Goal: Task Accomplishment & Management: Manage account settings

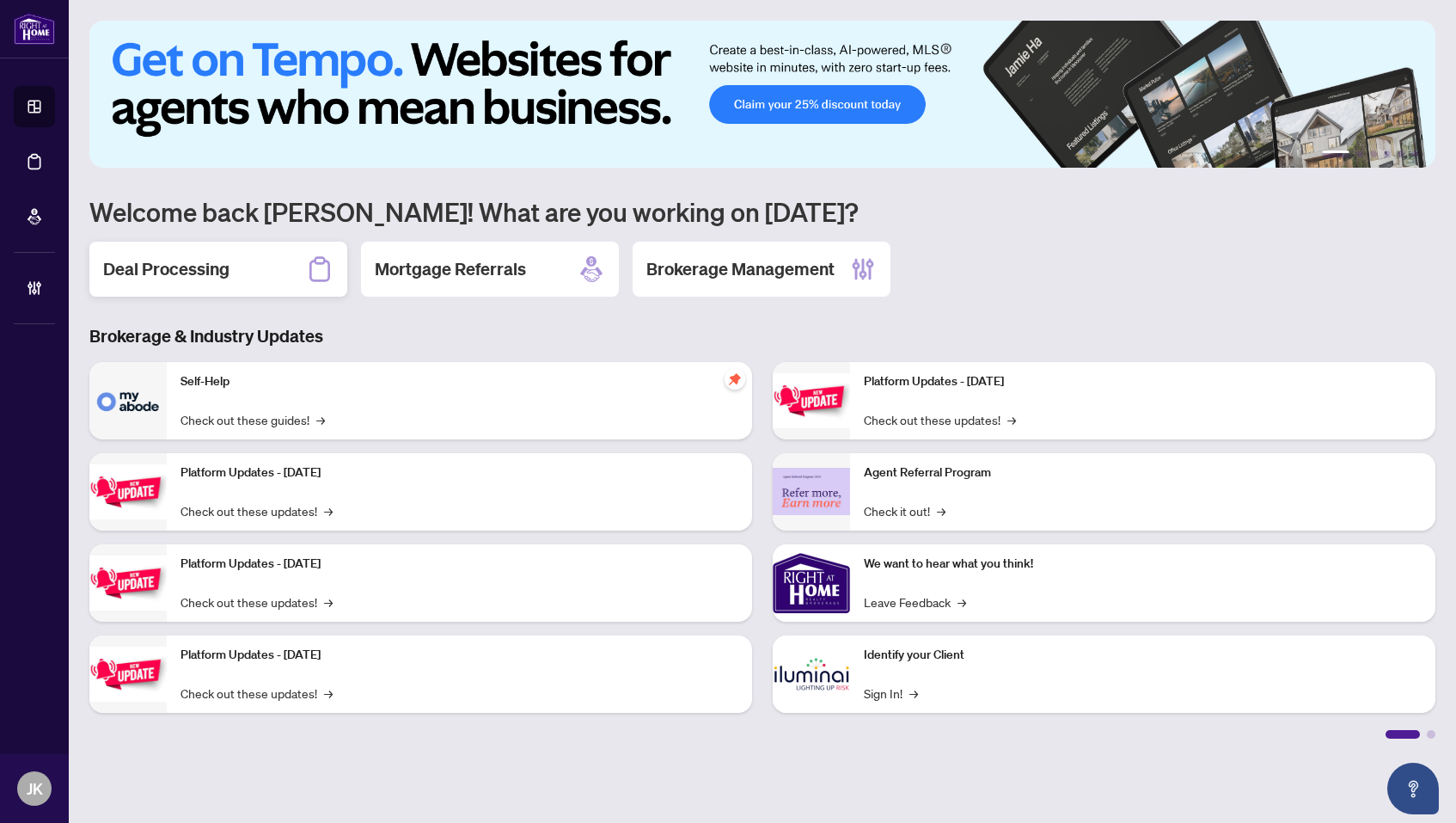
click at [227, 270] on h2 "Deal Processing" at bounding box center [166, 269] width 126 height 25
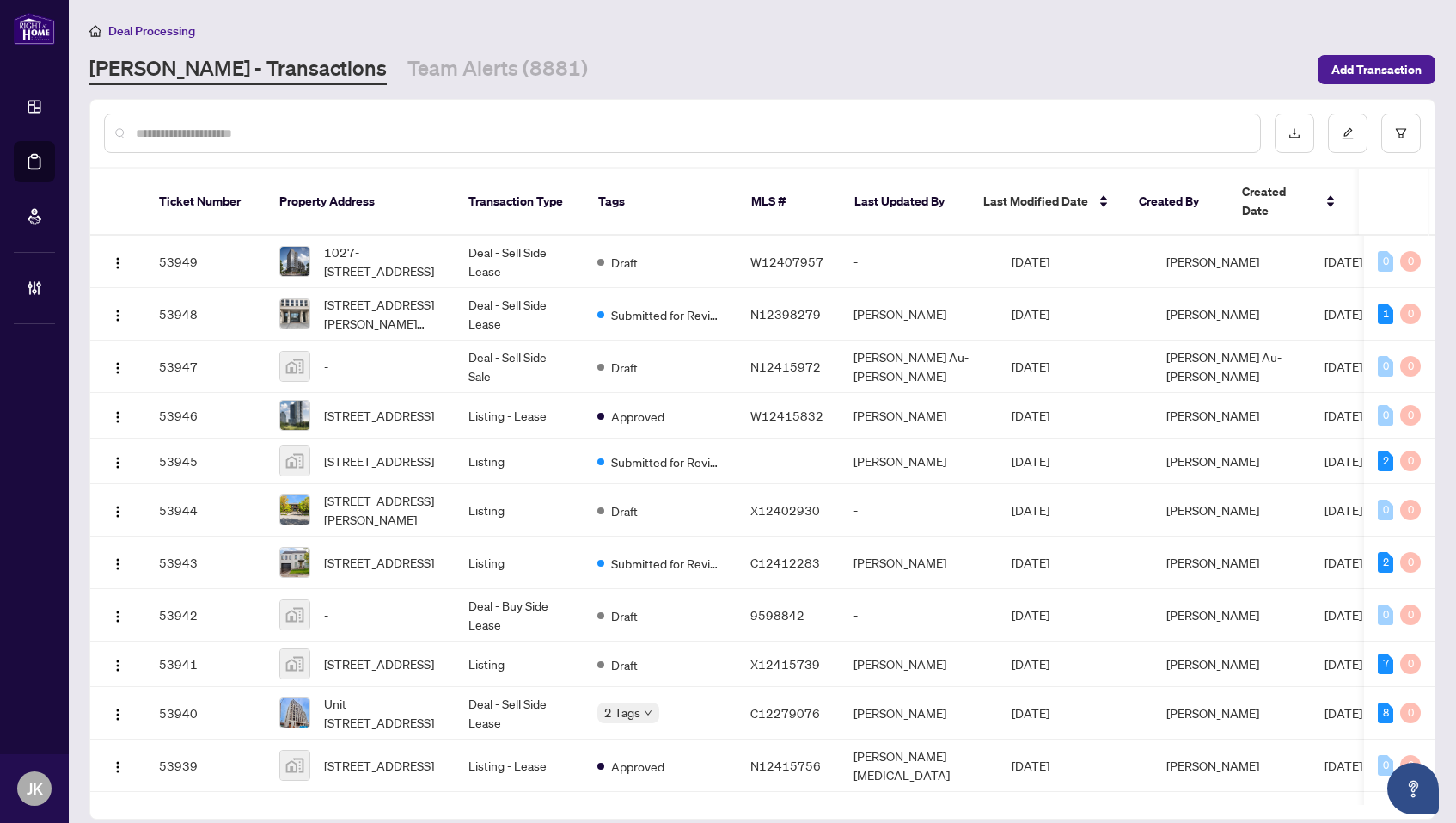
click at [300, 129] on input "text" at bounding box center [691, 132] width 1111 height 19
paste input "**********"
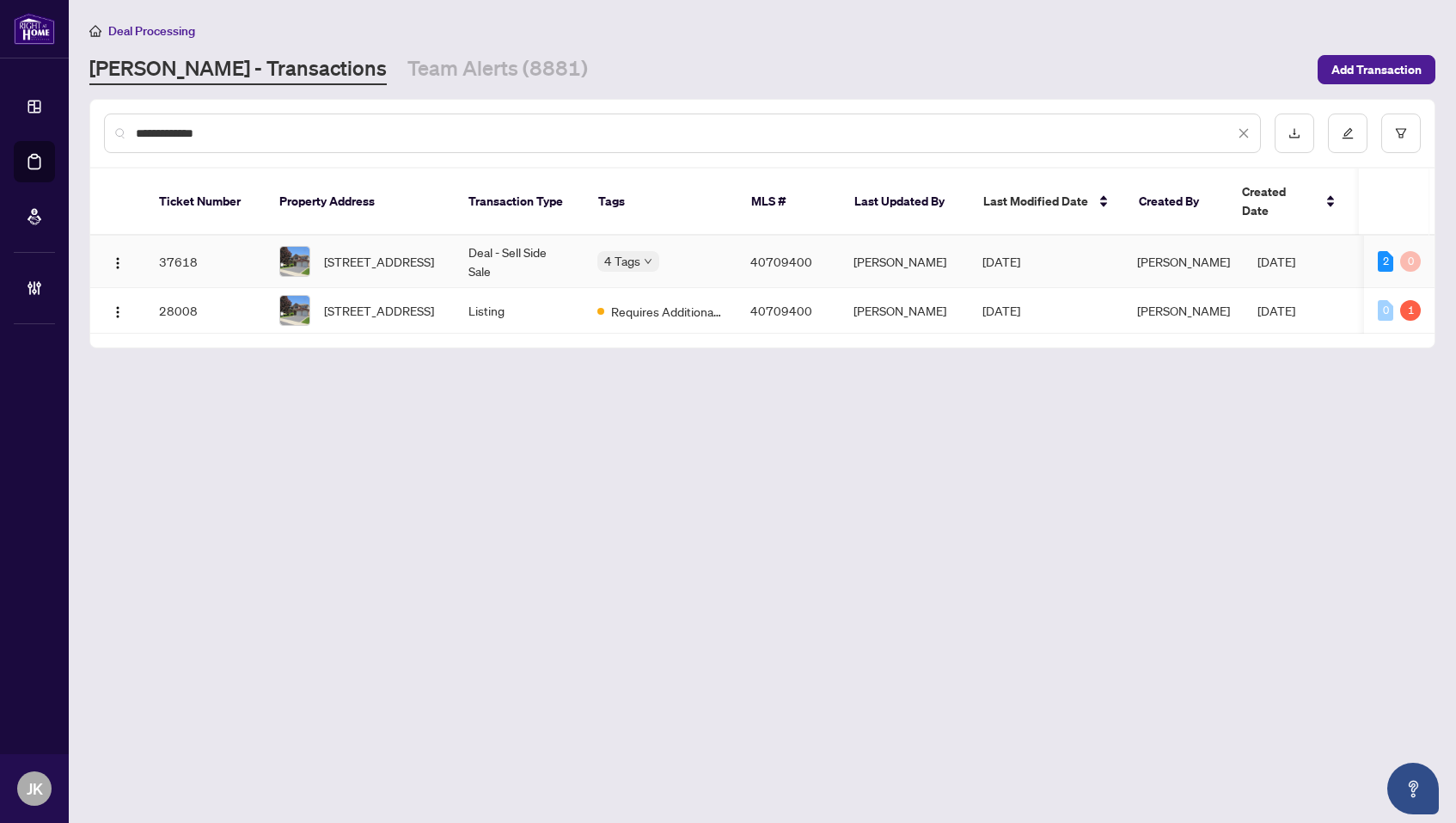
type input "**********"
click at [365, 252] on span "[STREET_ADDRESS]" at bounding box center [379, 261] width 110 height 19
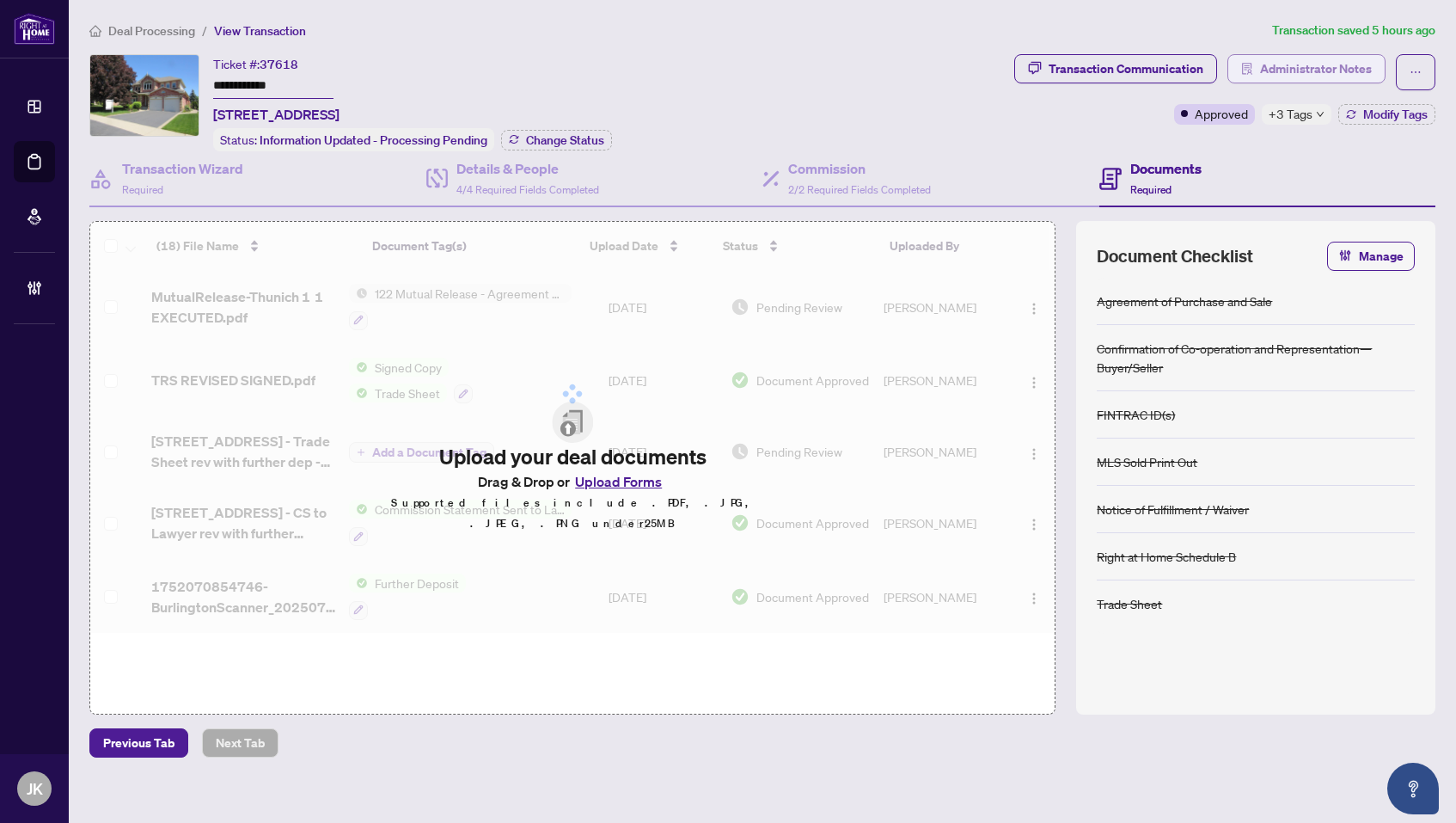
click at [1297, 71] on span "Administrator Notes" at bounding box center [1317, 69] width 112 height 27
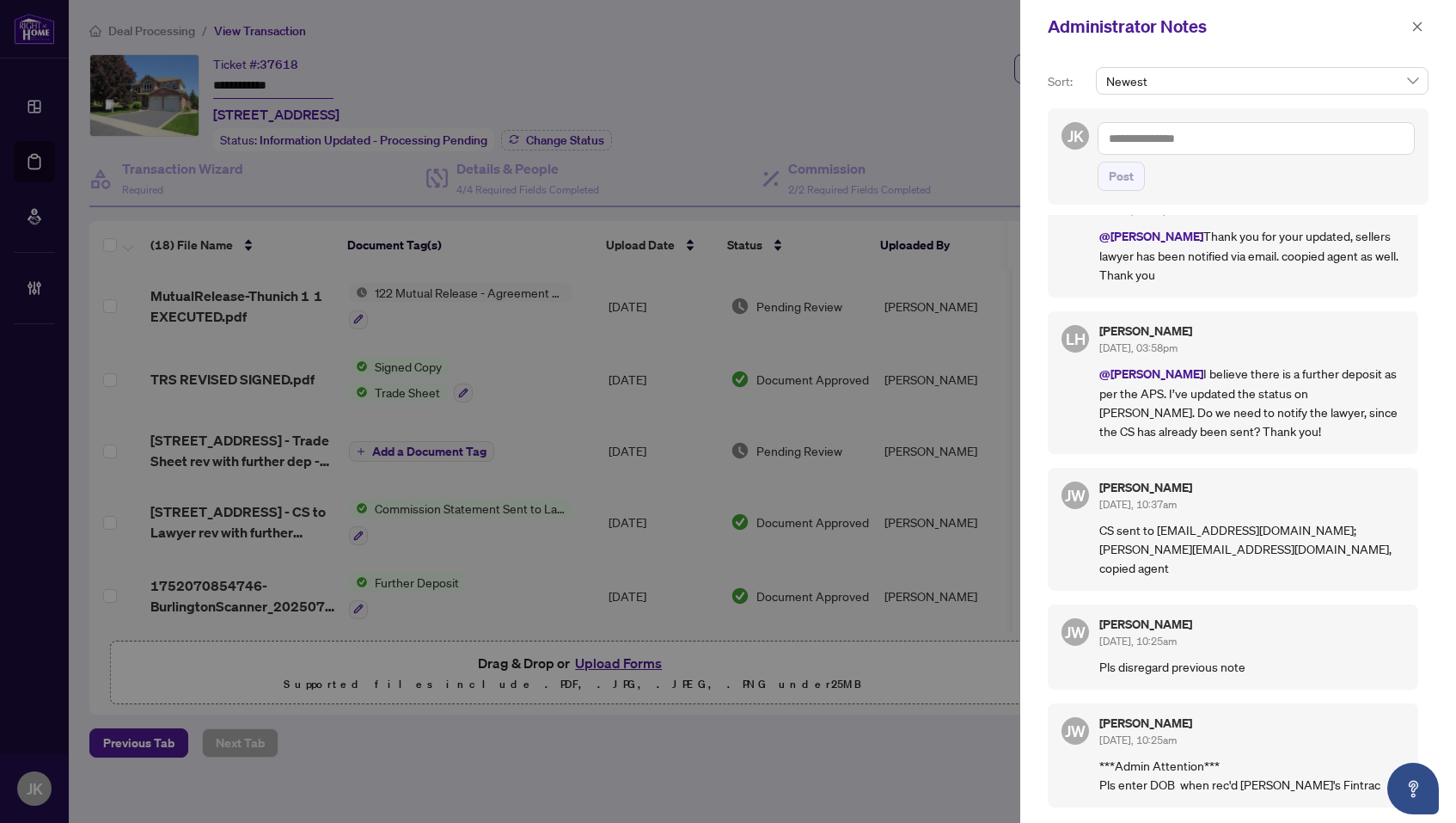
scroll to position [1390, 0]
click at [1421, 27] on icon "close" at bounding box center [1418, 26] width 12 height 12
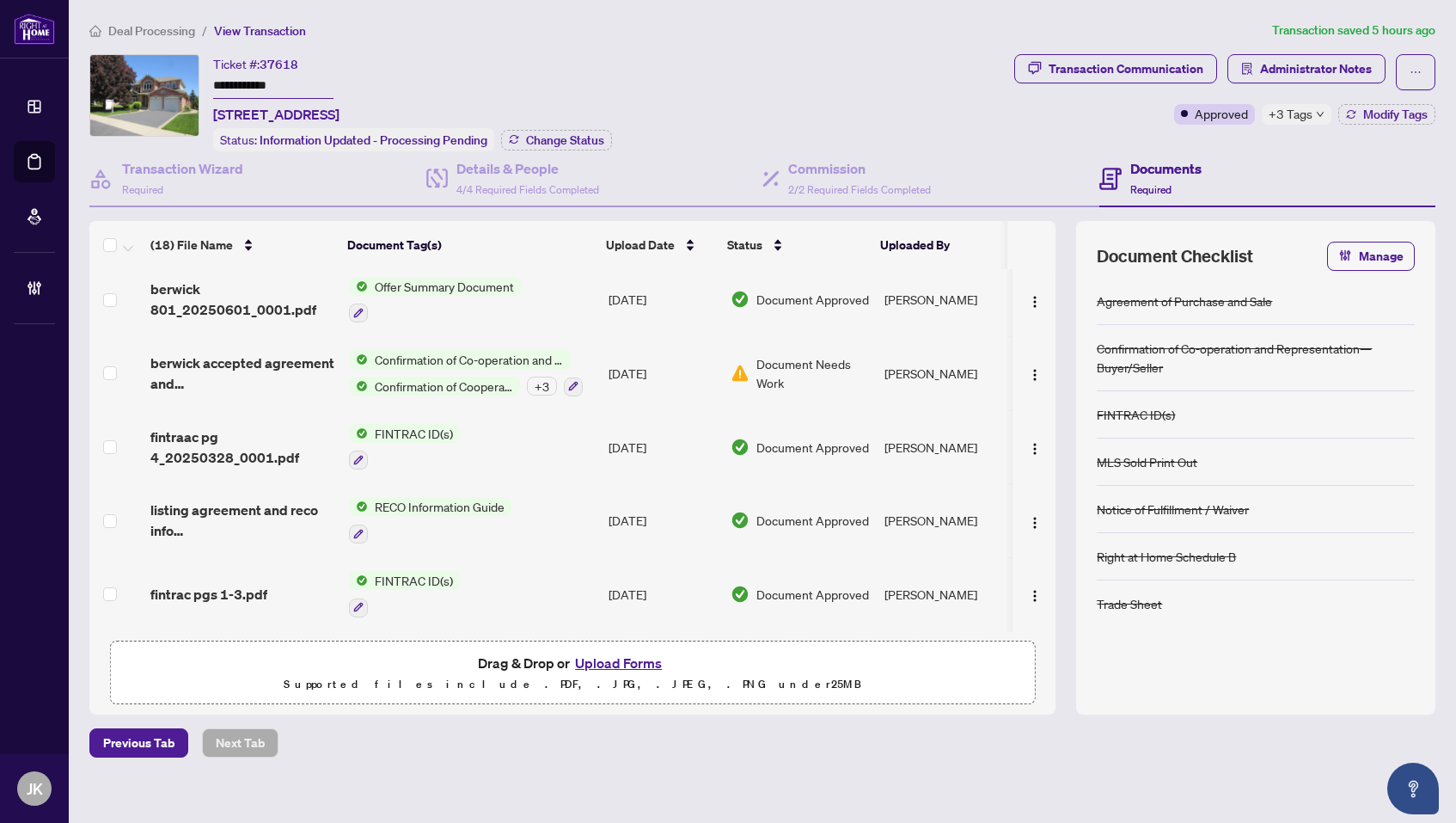
scroll to position [969, 0]
click at [540, 382] on div "+ 3" at bounding box center [542, 386] width 30 height 19
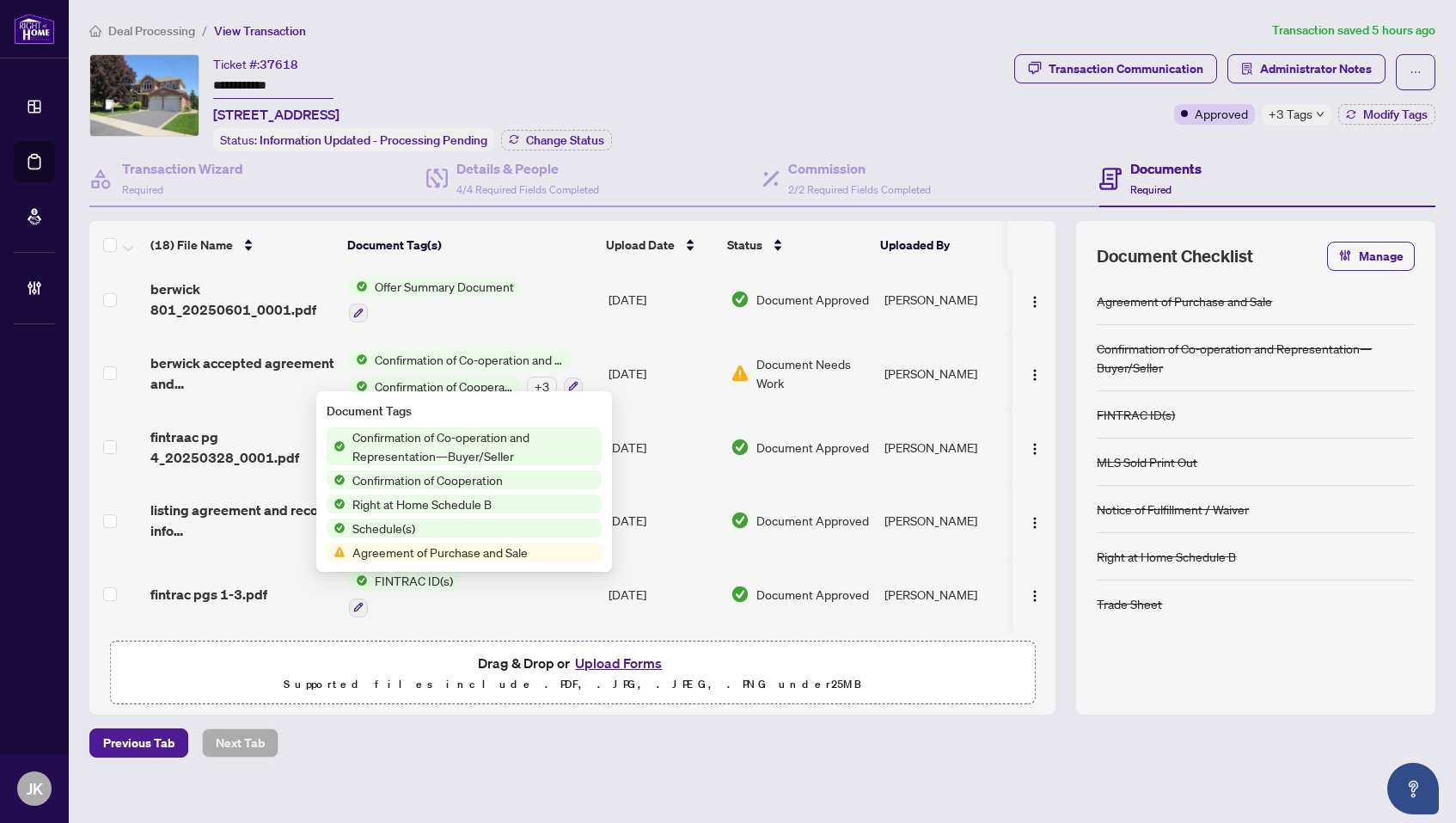
click at [489, 553] on span "Agreement of Purchase and Sale" at bounding box center [440, 551] width 189 height 19
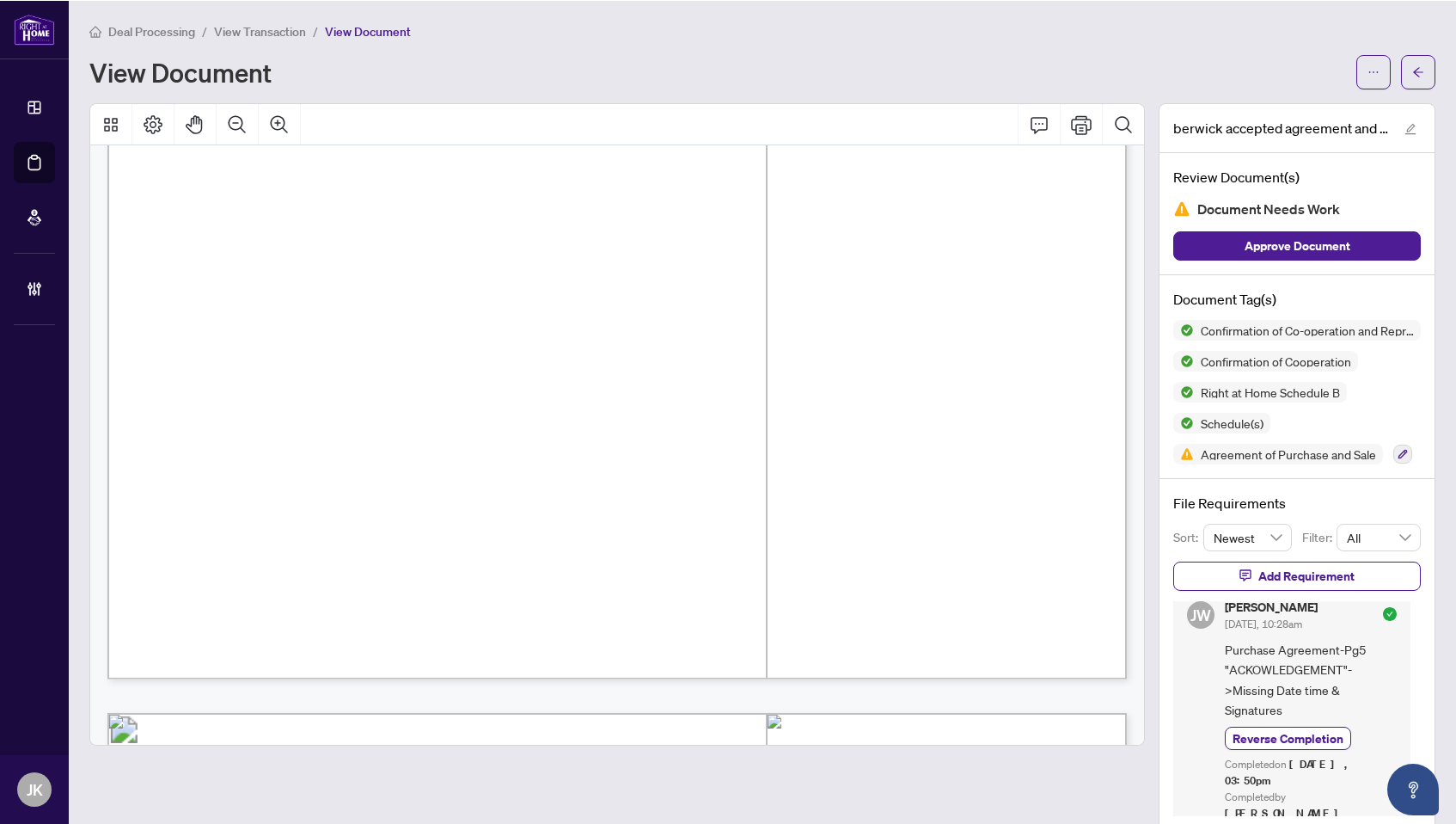
scroll to position [10284, 0]
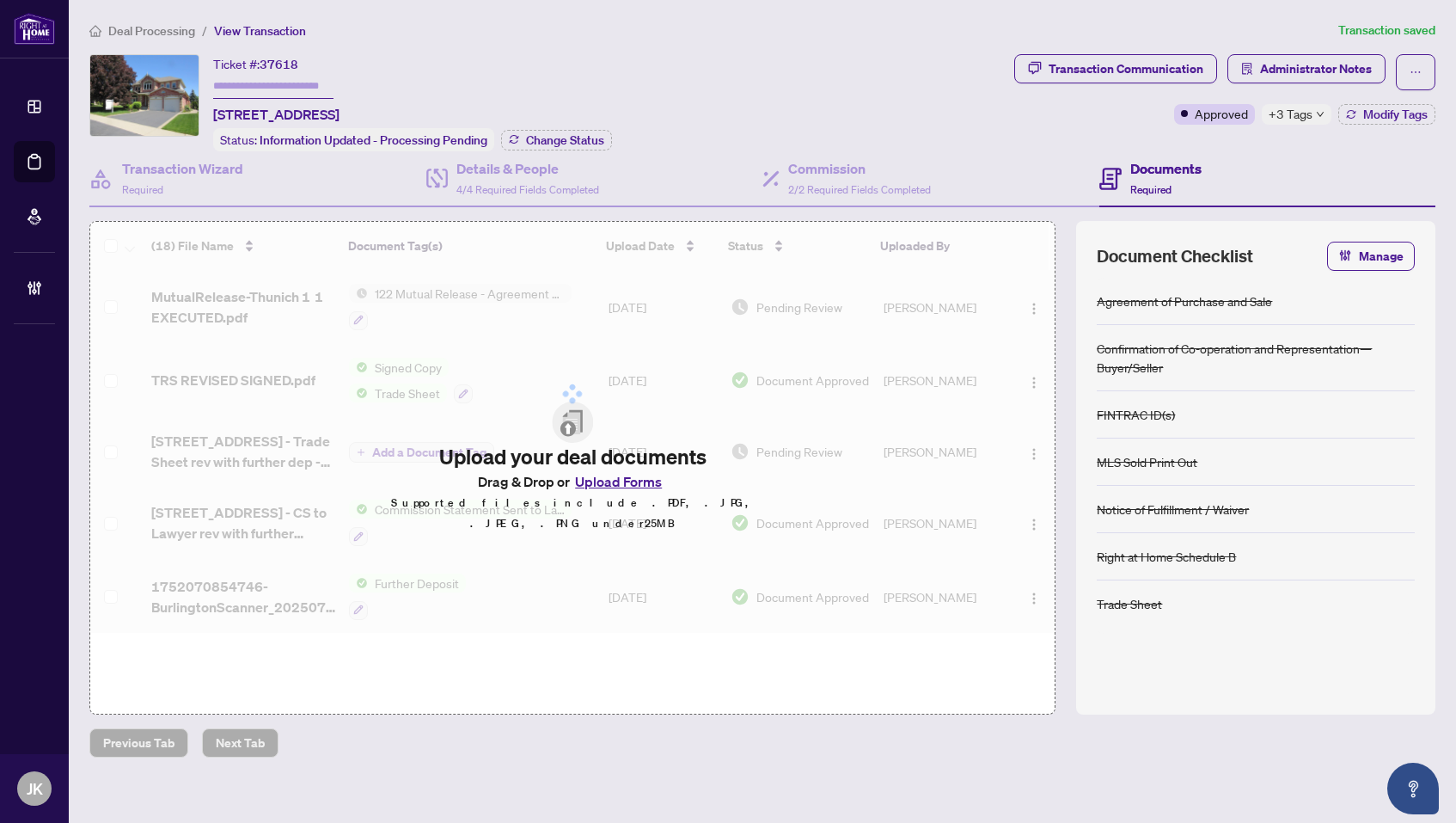
type input "**********"
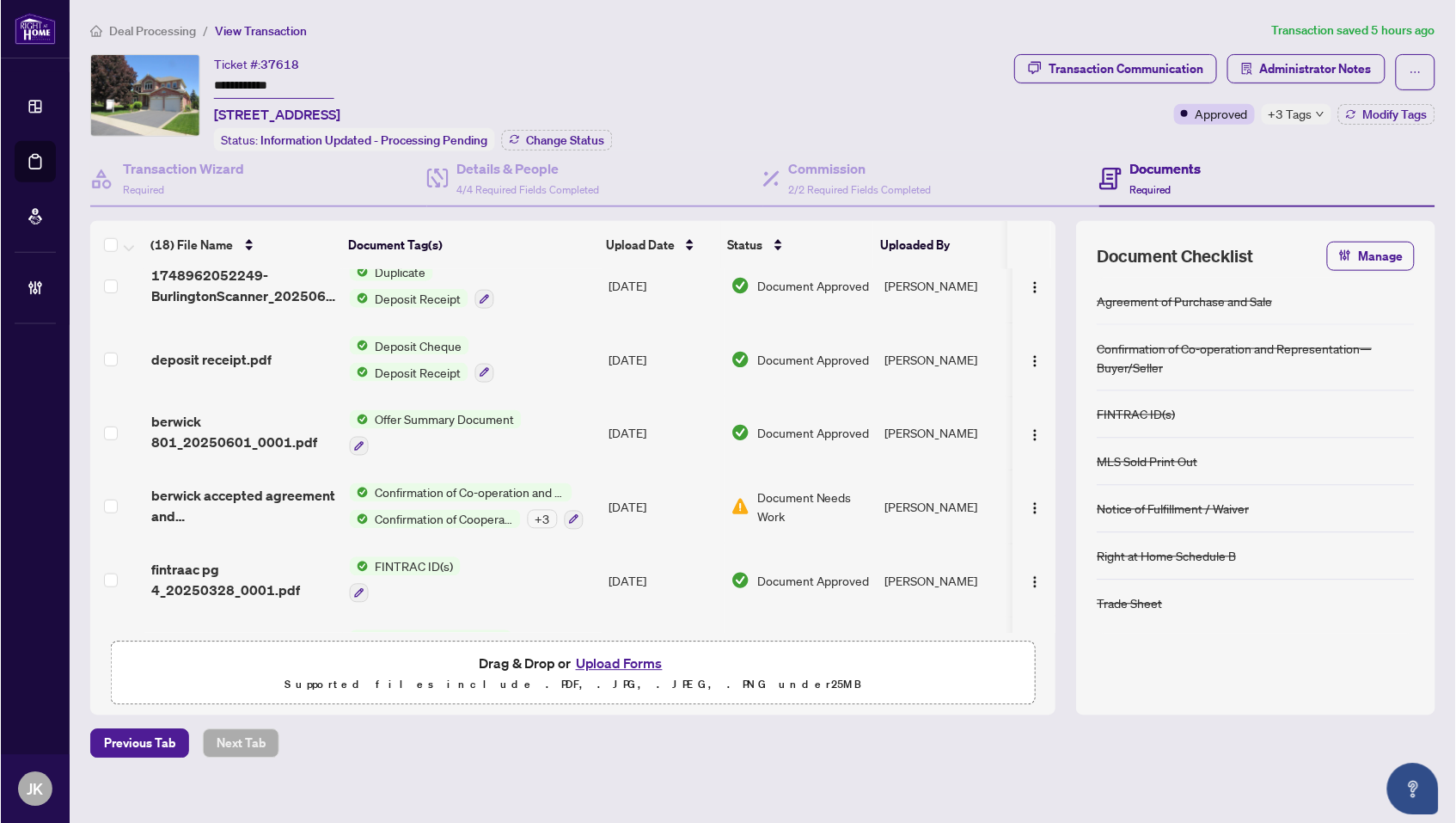
scroll to position [842, 0]
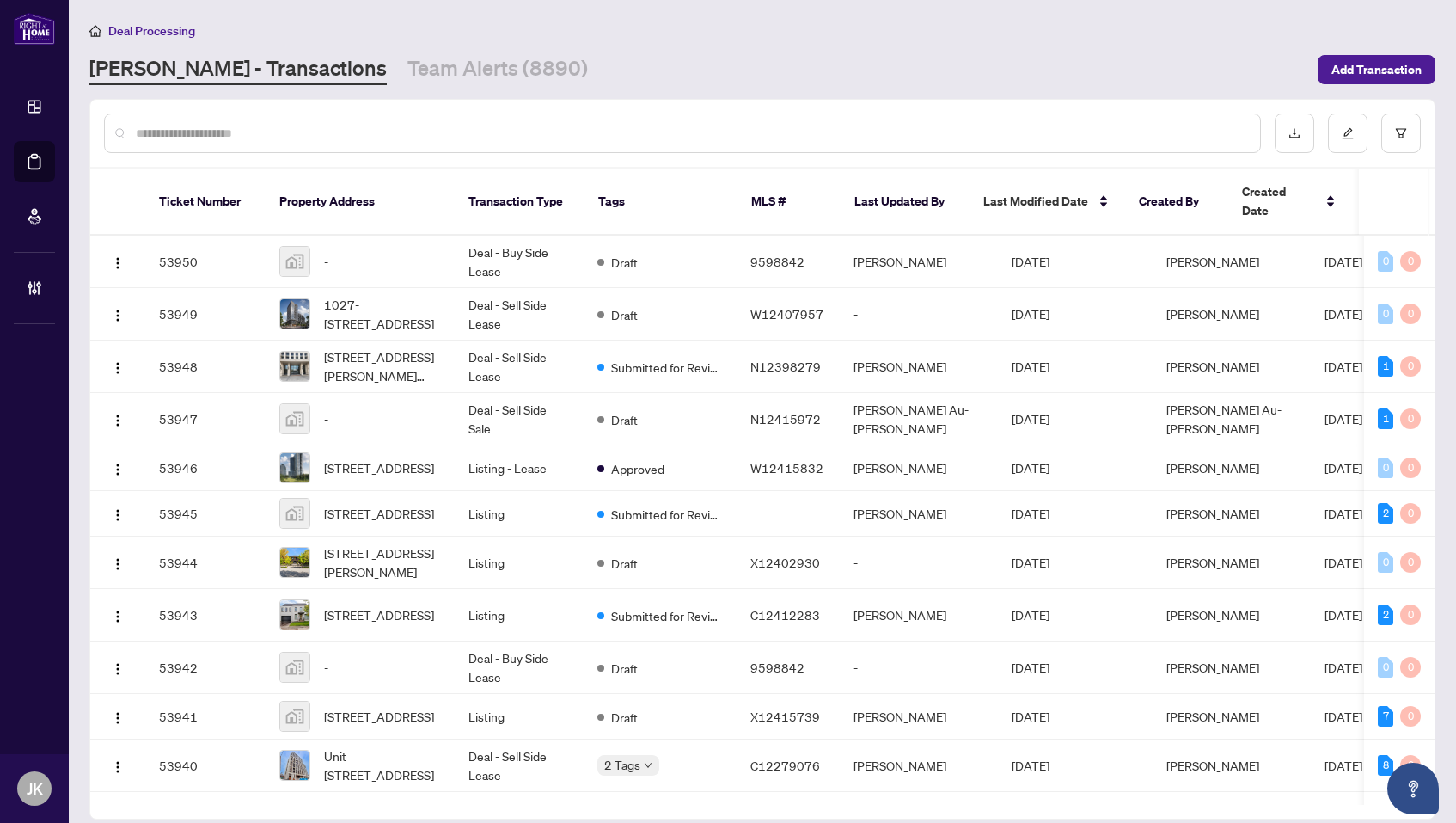
click at [569, 139] on input "text" at bounding box center [691, 132] width 1111 height 19
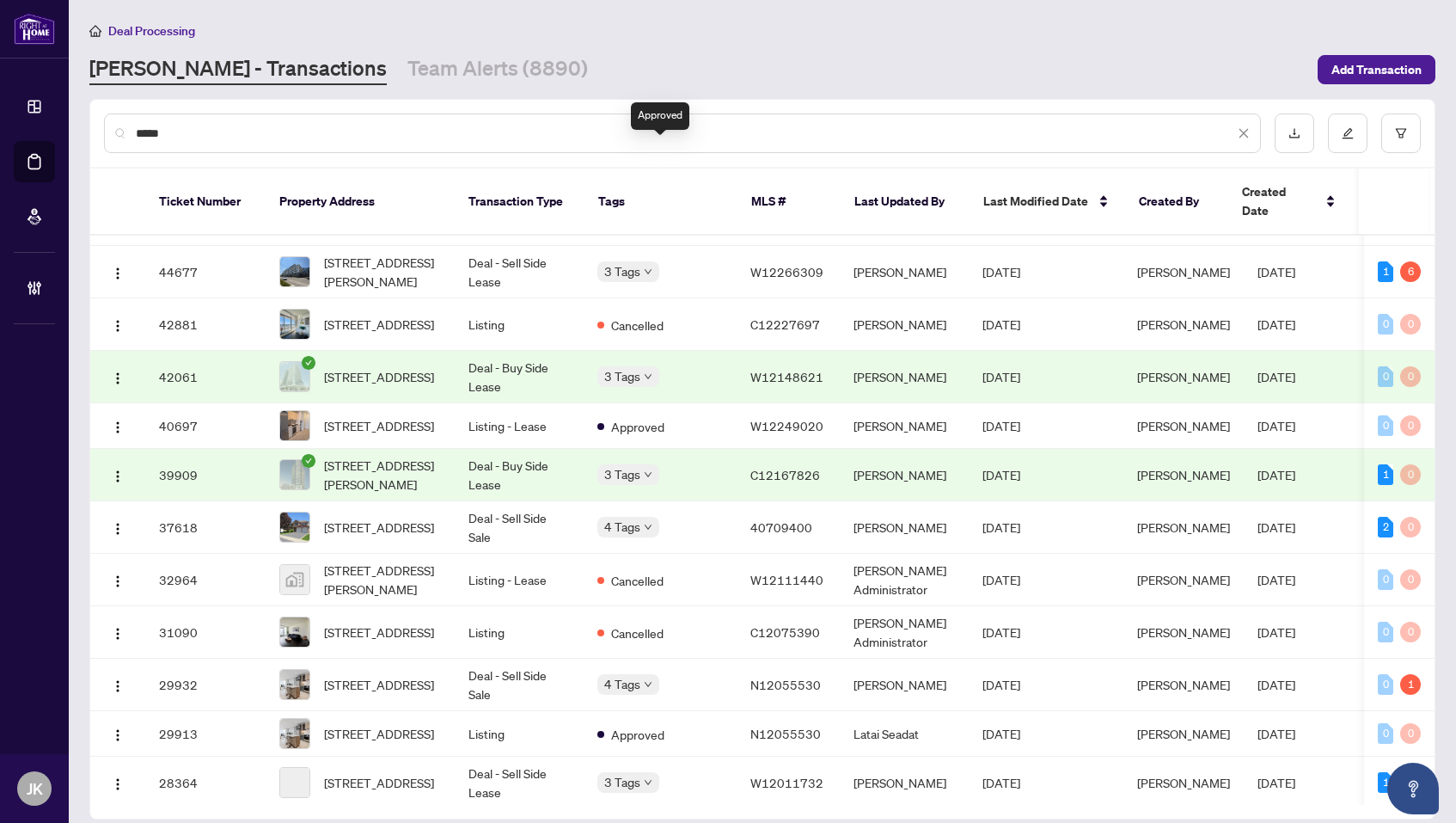
scroll to position [304, 0]
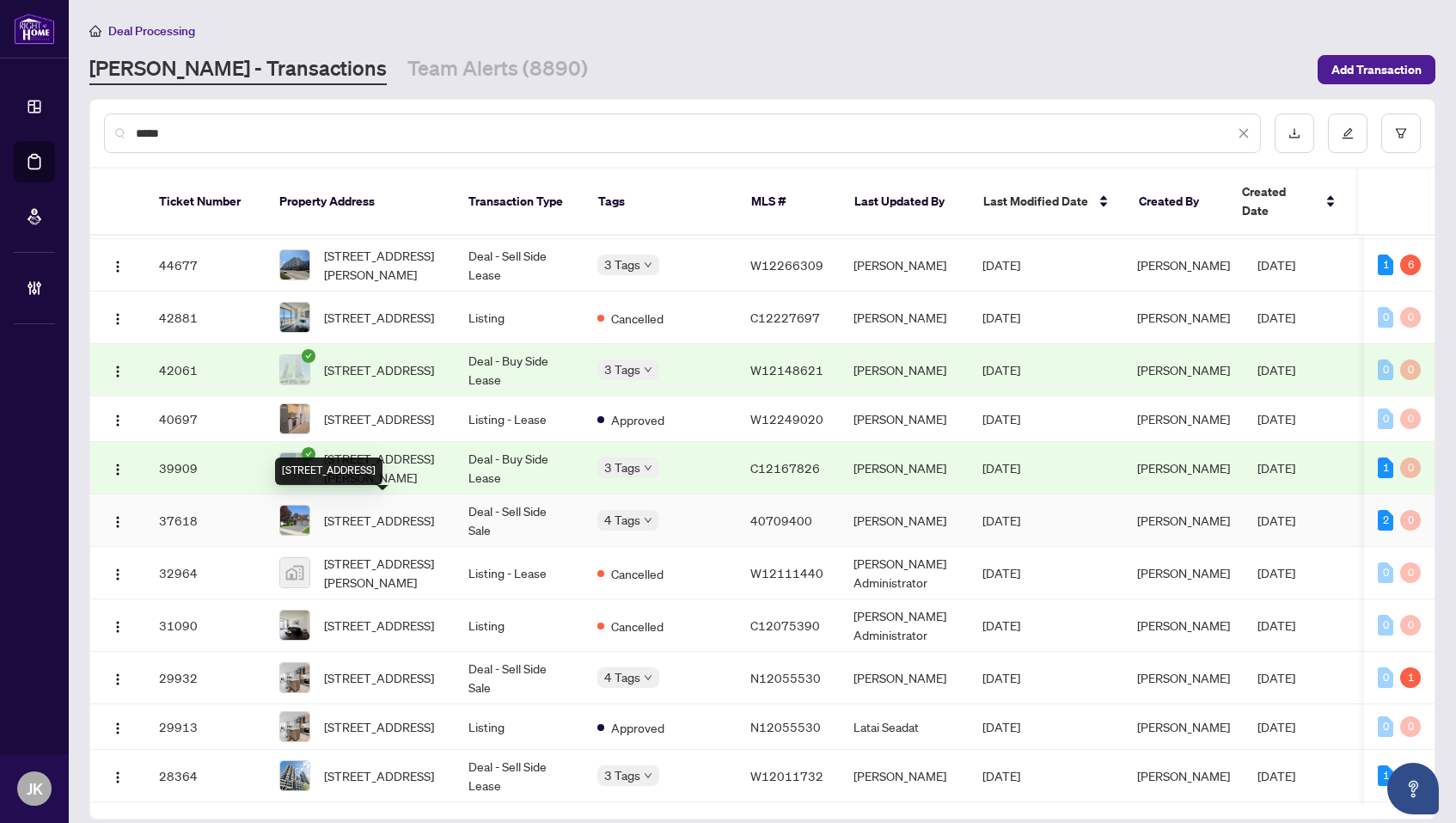
type input "****"
click at [413, 522] on span "[STREET_ADDRESS]" at bounding box center [379, 520] width 110 height 19
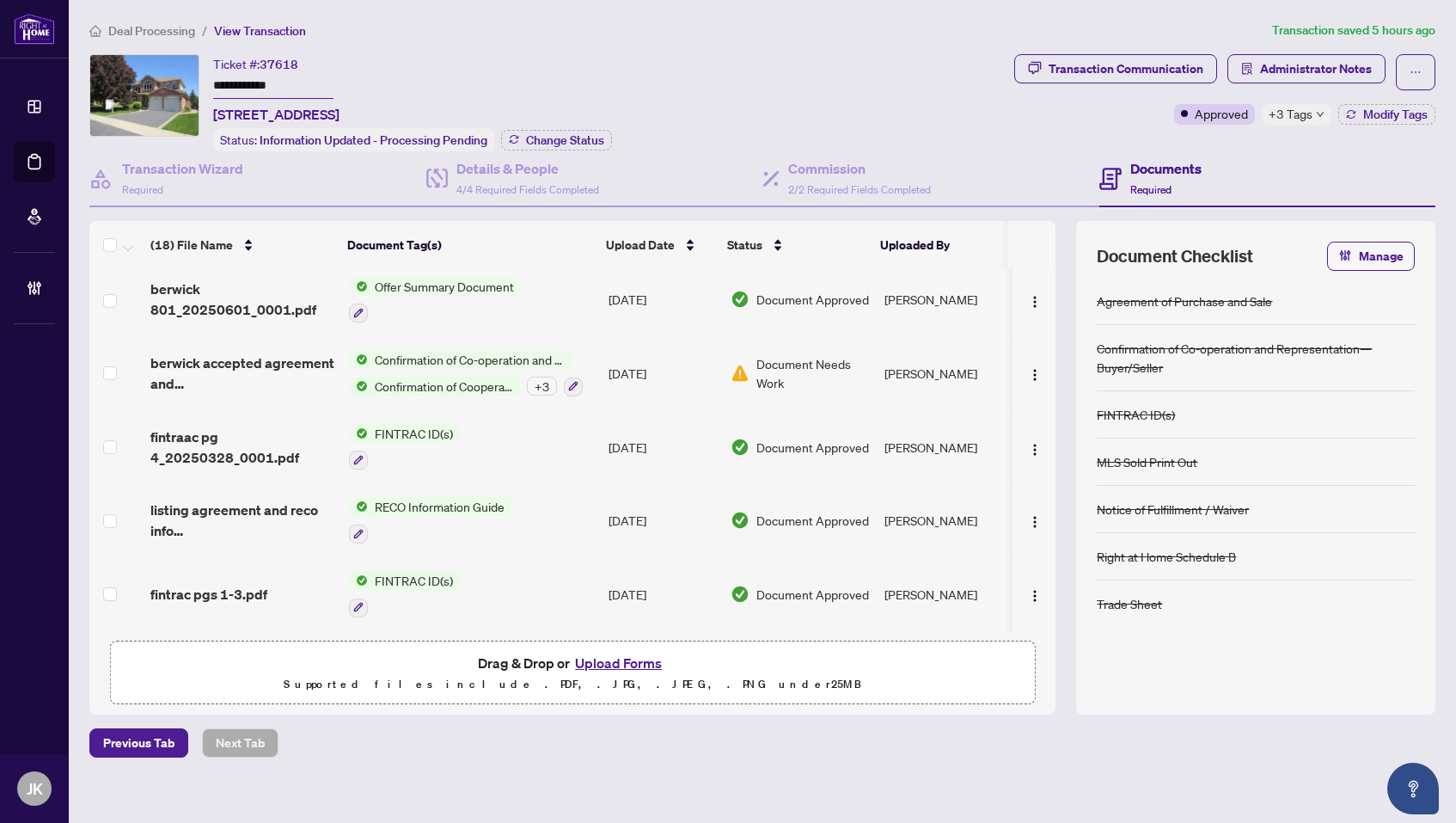
scroll to position [969, 0]
click at [368, 597] on div at bounding box center [404, 607] width 111 height 21
click at [501, 748] on div "Previous Tab Next Tab" at bounding box center [762, 744] width 1346 height 29
click at [545, 378] on div "+ 3" at bounding box center [542, 386] width 30 height 19
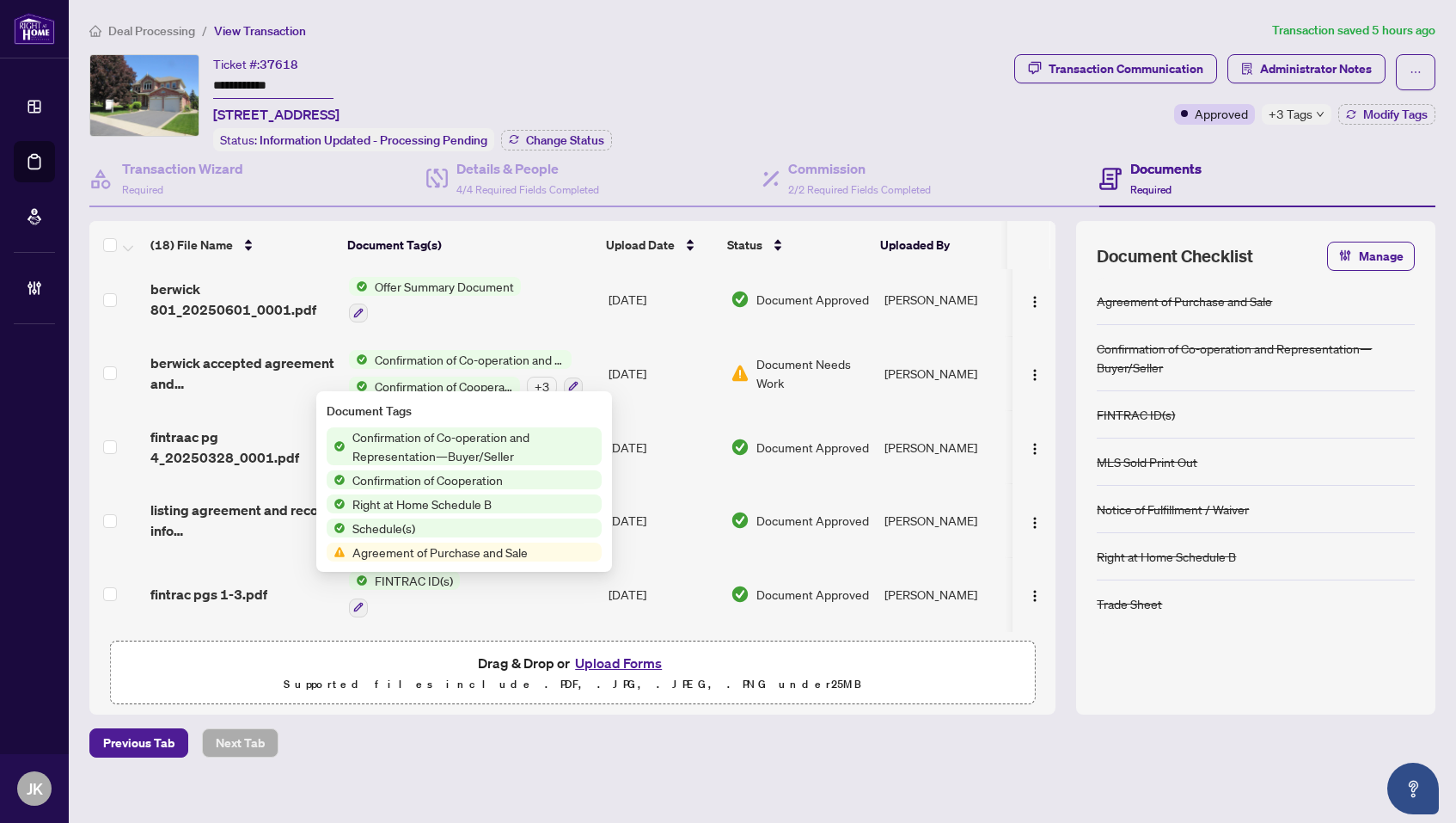
click at [487, 554] on span "Agreement of Purchase and Sale" at bounding box center [440, 551] width 189 height 19
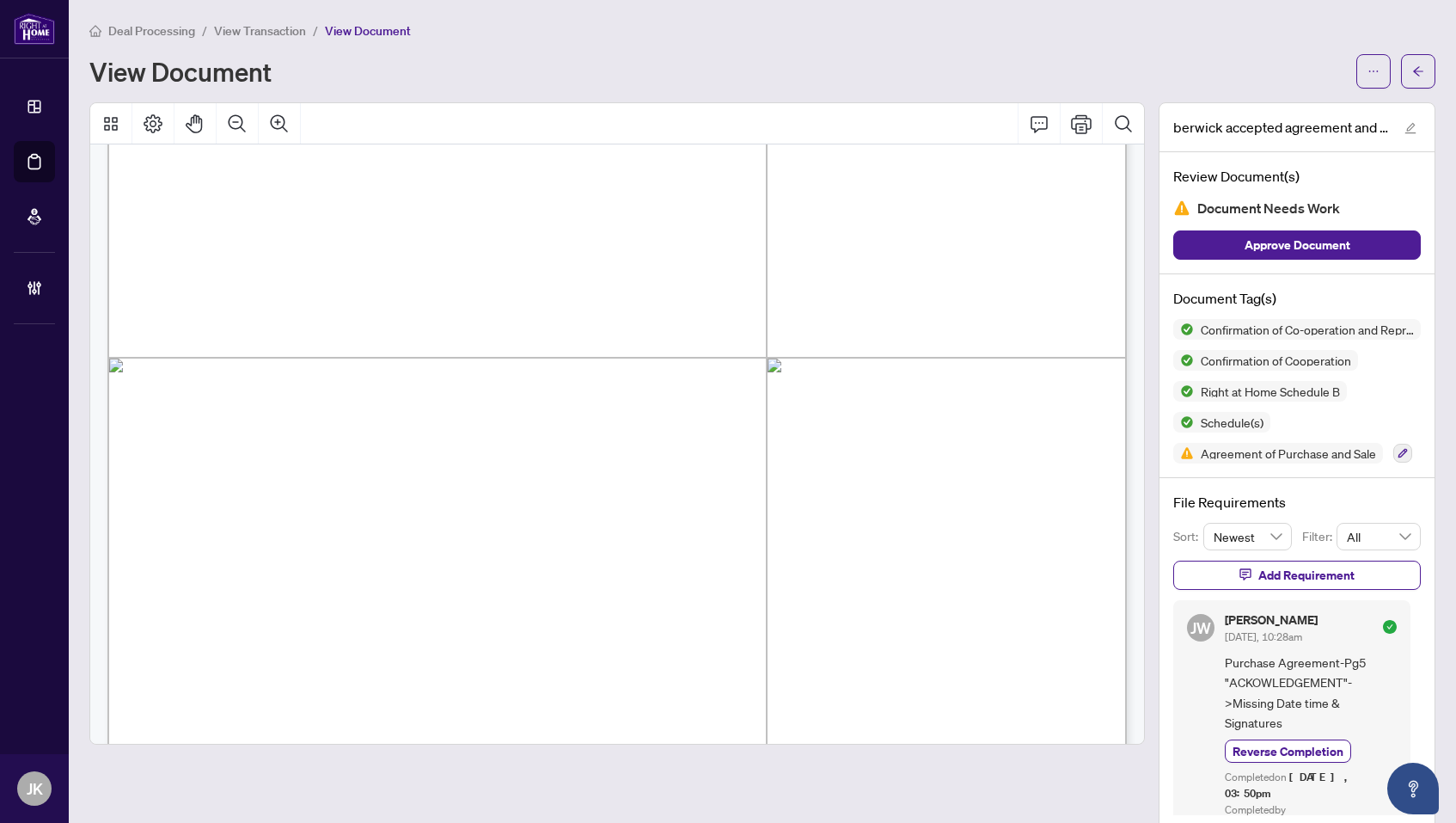
scroll to position [9943, 0]
click at [261, 31] on span "View Transaction" at bounding box center [260, 31] width 92 height 16
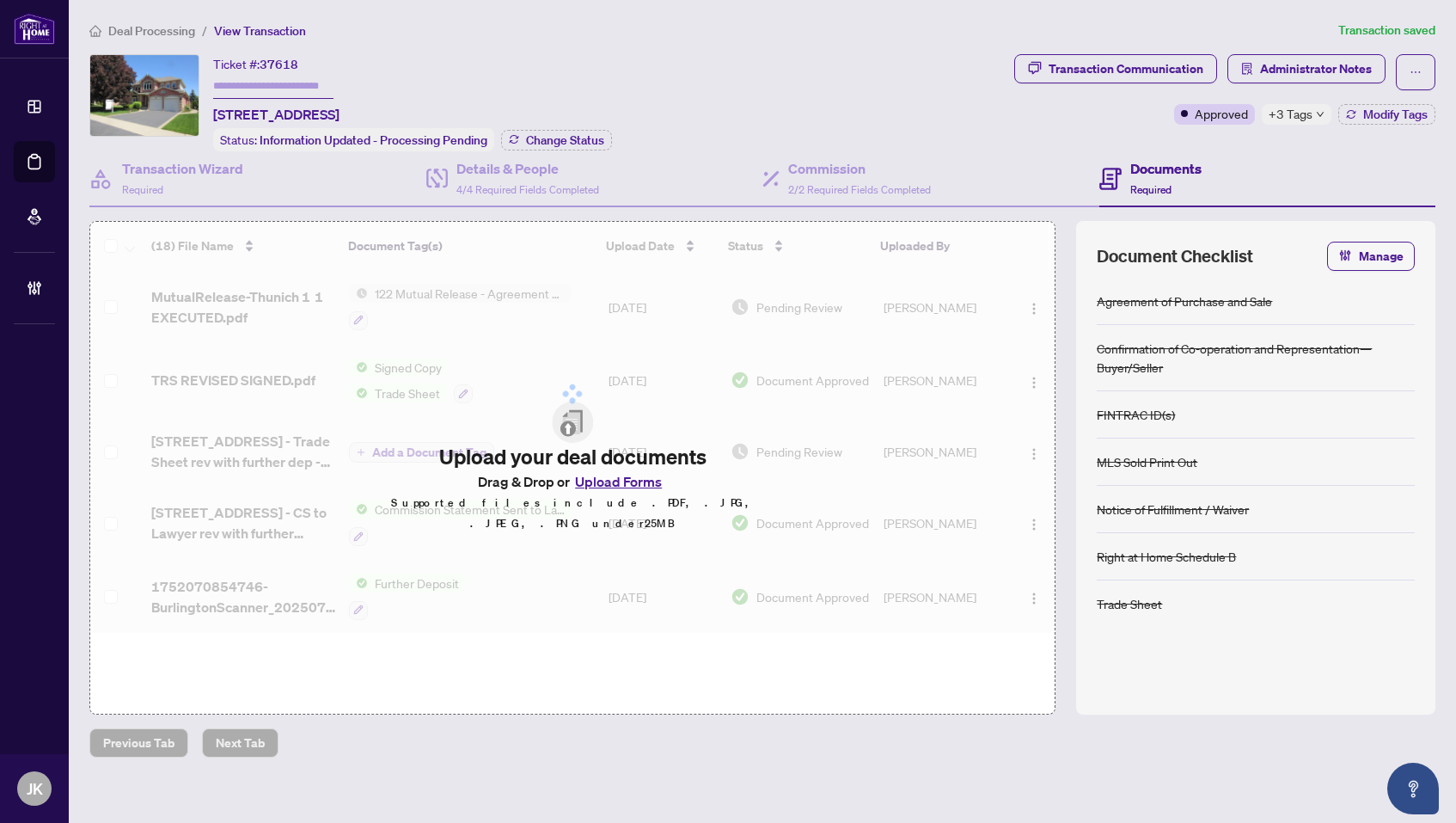
type input "**********"
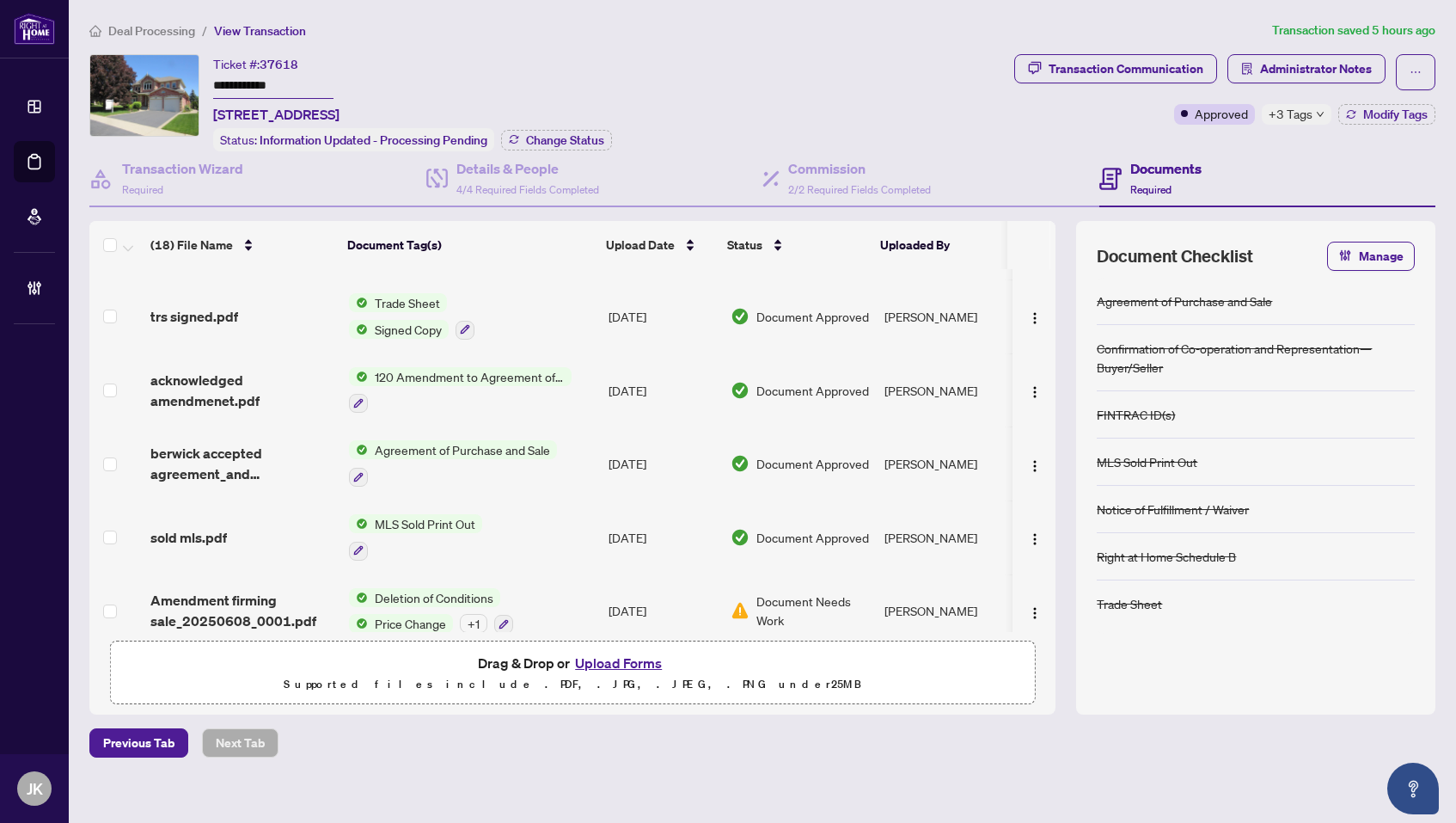
scroll to position [425, 0]
click at [443, 450] on span "Agreement of Purchase and Sale" at bounding box center [462, 451] width 189 height 19
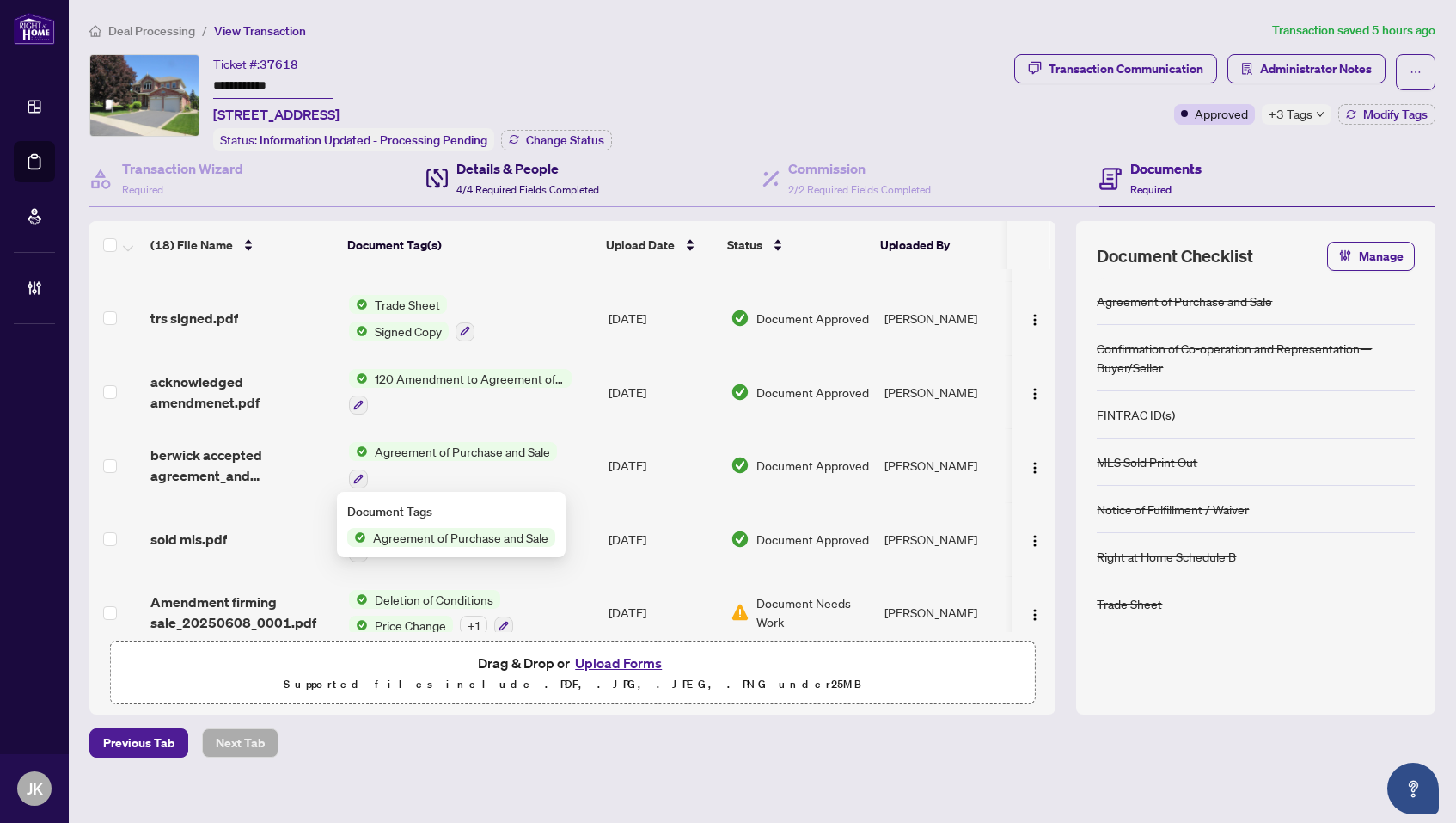
click at [519, 179] on div "Details & People 4/4 Required Fields Completed" at bounding box center [528, 178] width 143 height 40
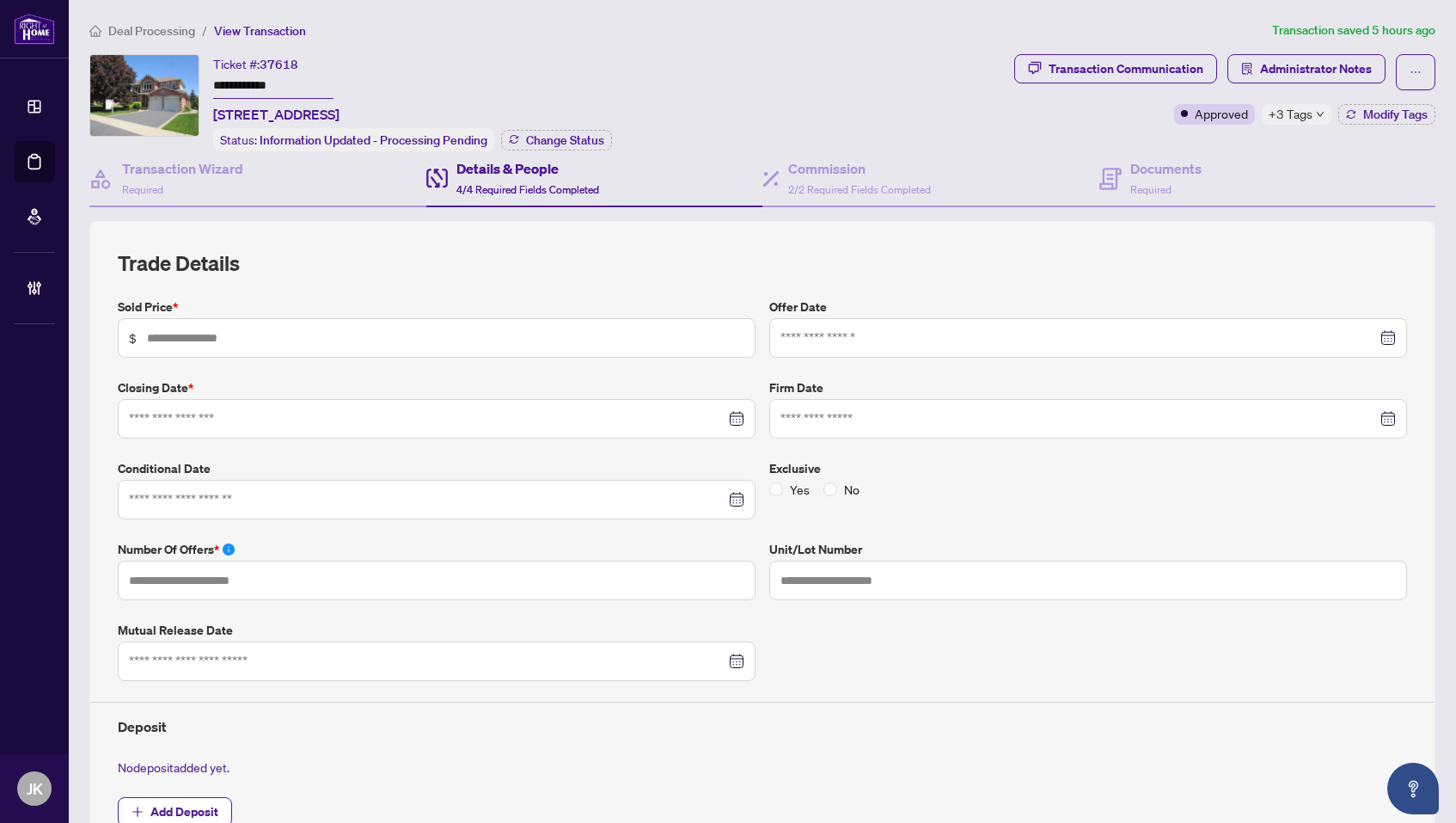
type input "**********"
type input "*"
type input "**********"
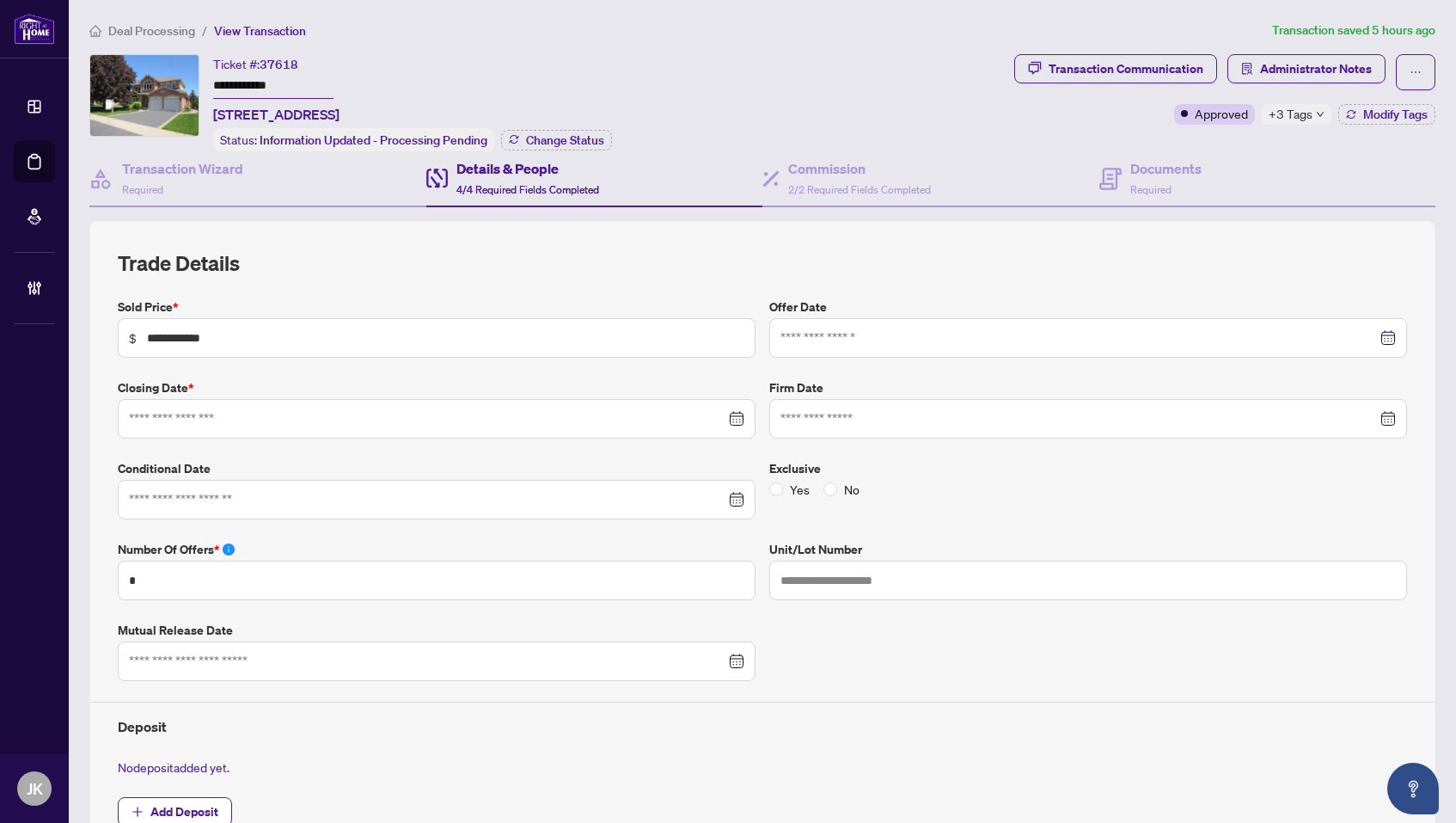
type input "**********"
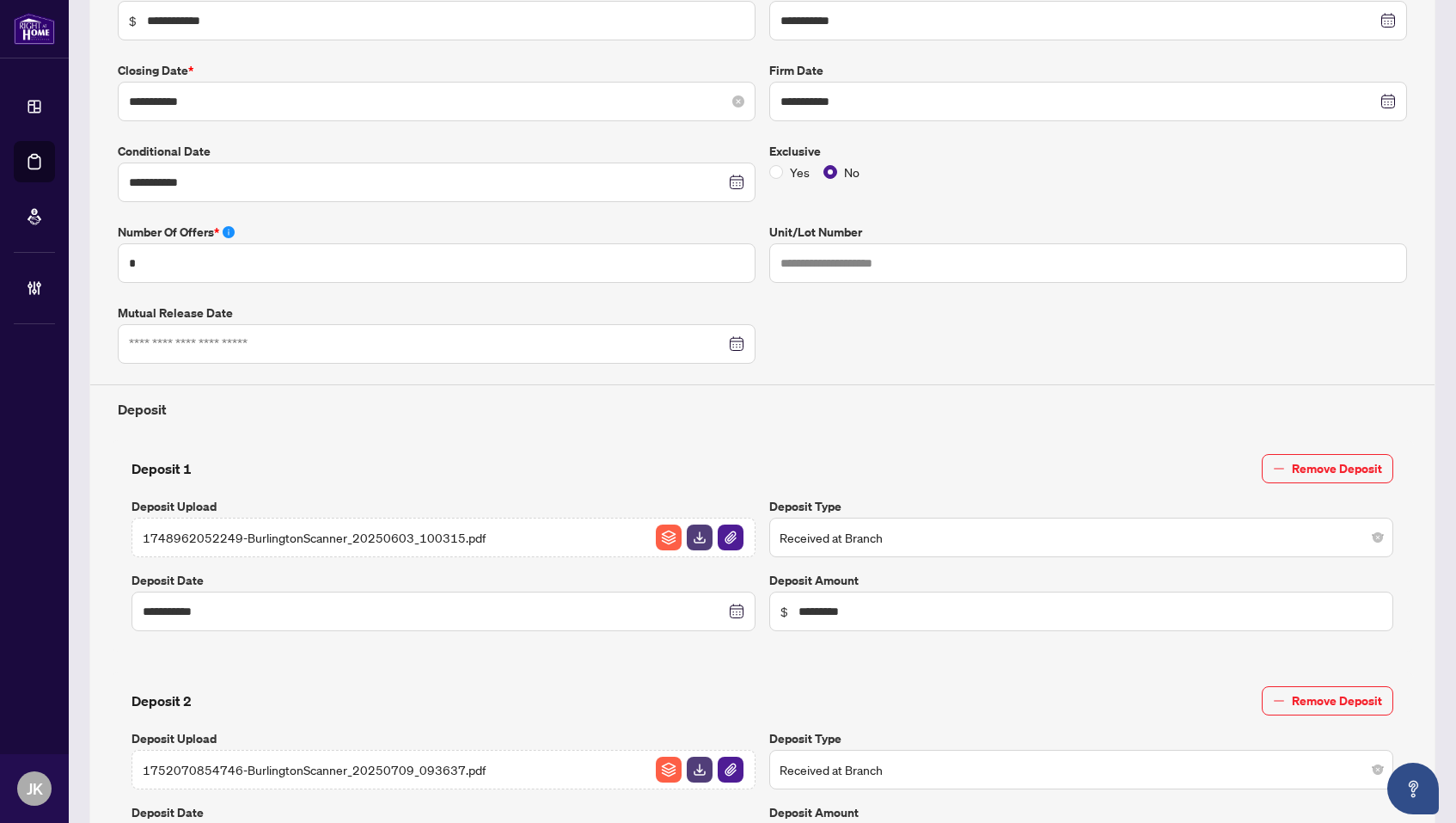
scroll to position [306, 0]
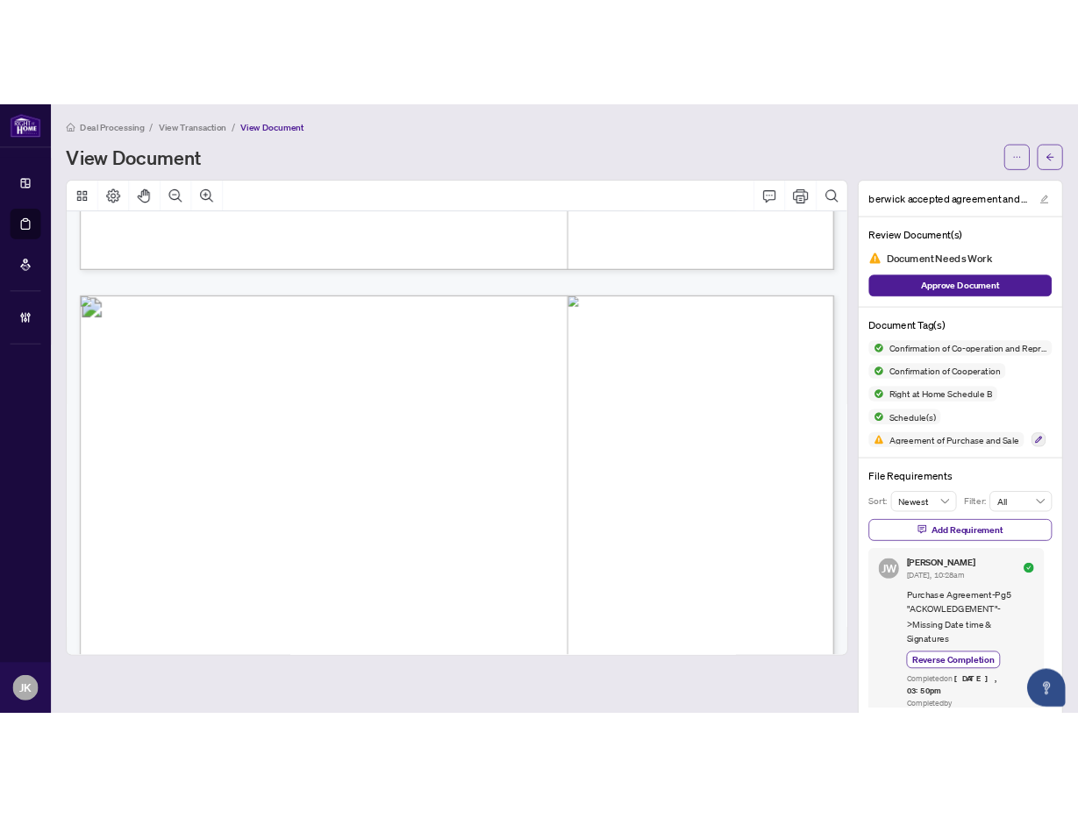
scroll to position [1339, 0]
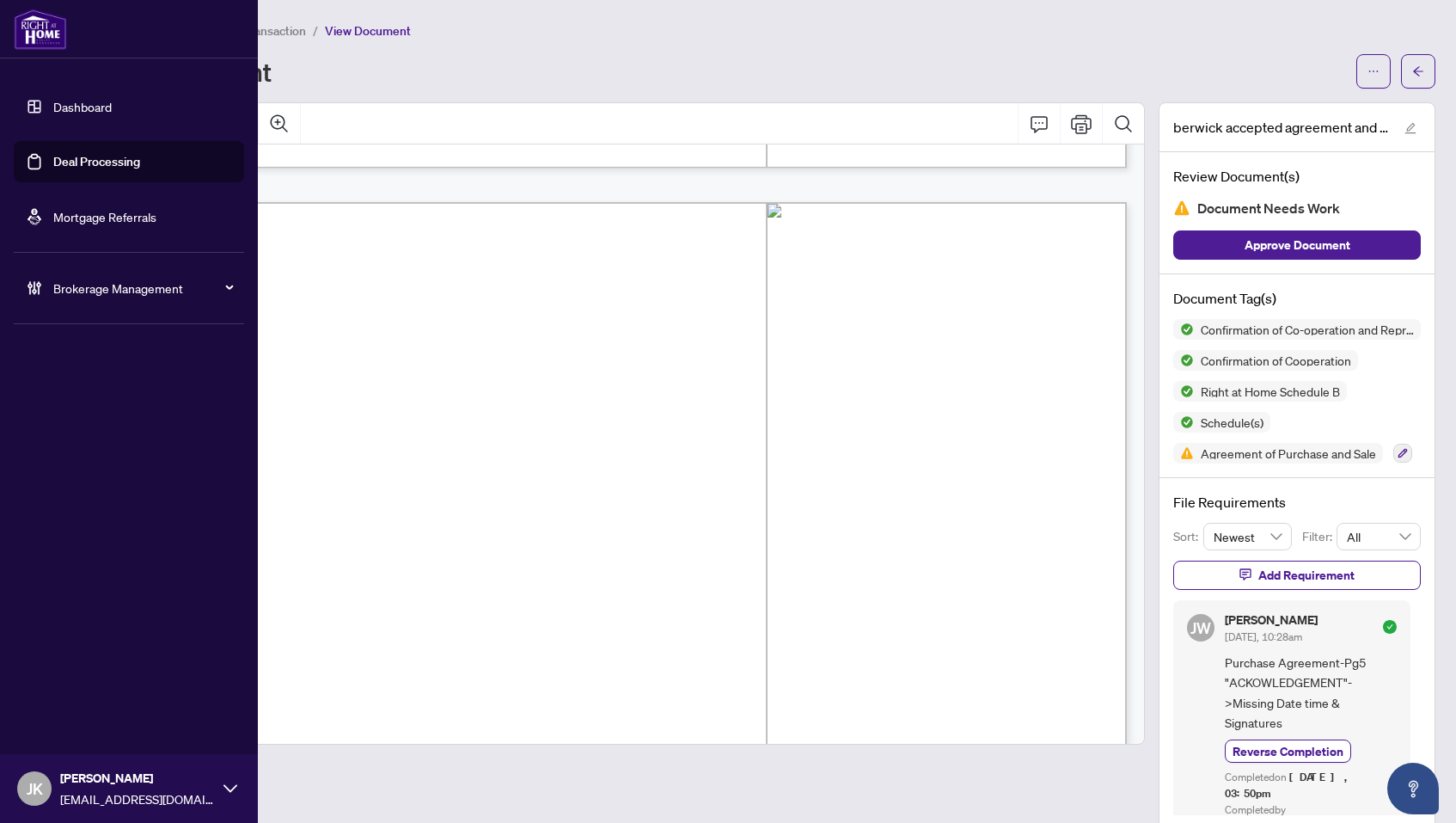
click at [75, 163] on link "Deal Processing" at bounding box center [96, 162] width 87 height 16
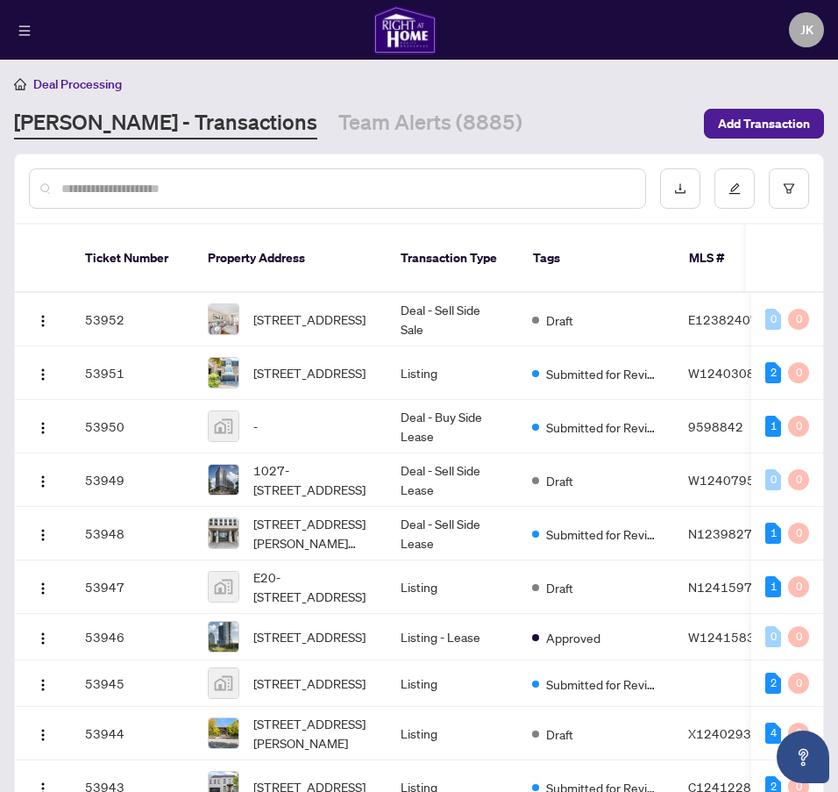
click at [273, 185] on input "text" at bounding box center [346, 188] width 570 height 19
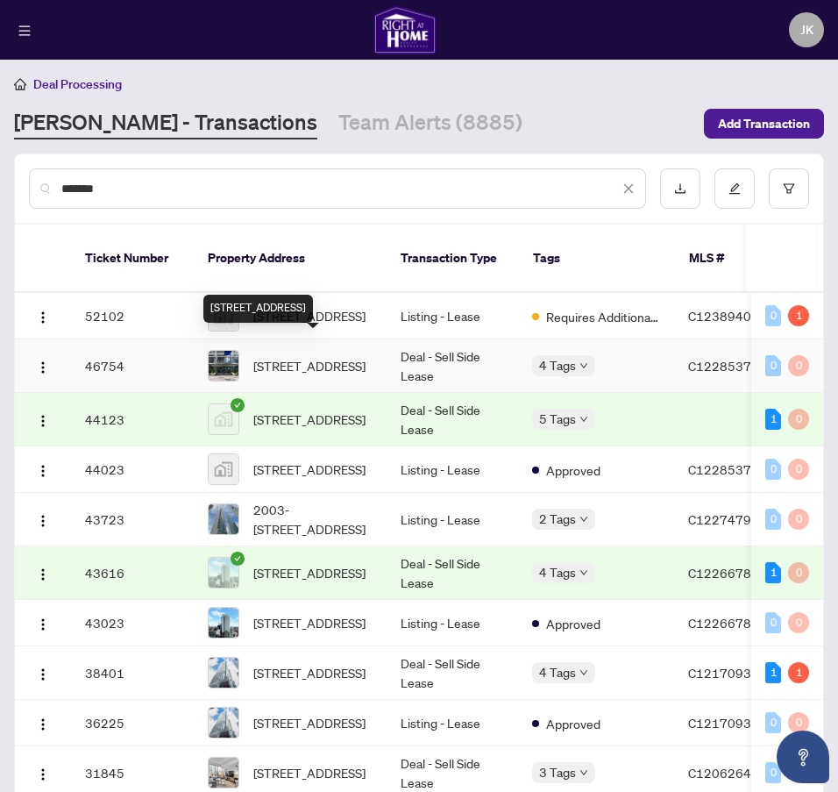
type input "*******"
click at [317, 364] on span "[STREET_ADDRESS]" at bounding box center [309, 365] width 112 height 19
click at [260, 356] on span "[STREET_ADDRESS]" at bounding box center [309, 365] width 112 height 19
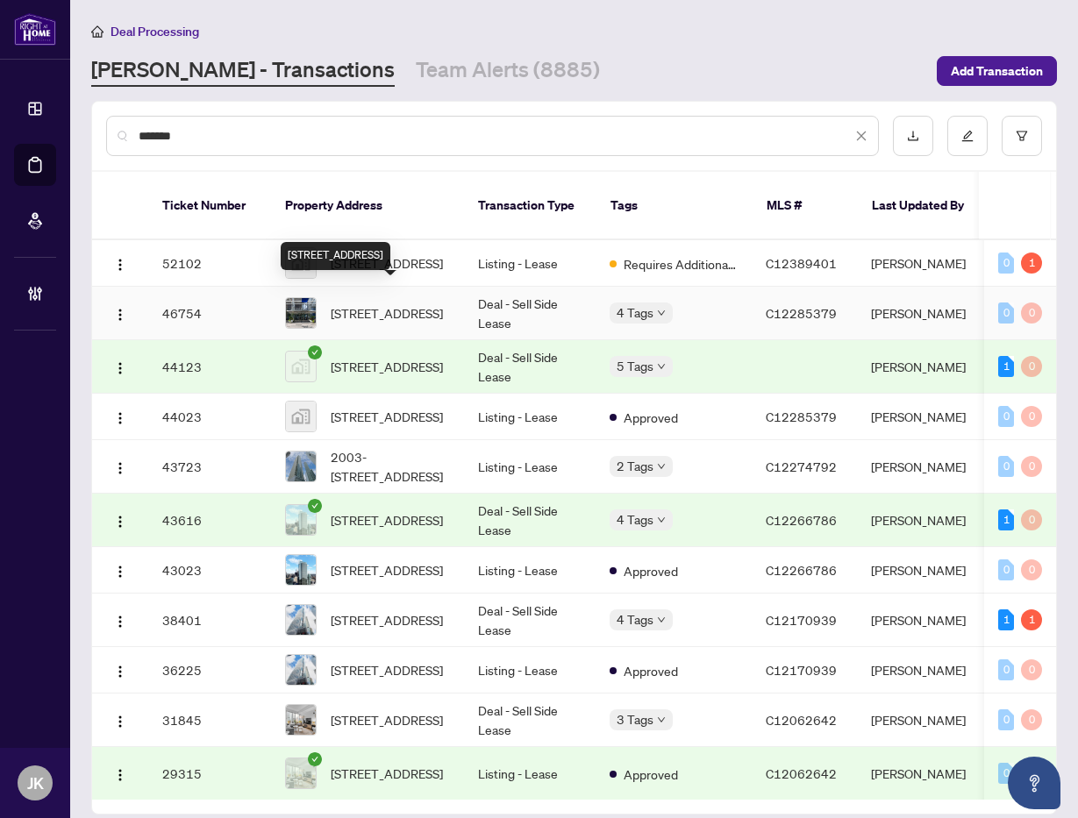
click at [398, 303] on span "[STREET_ADDRESS]" at bounding box center [387, 312] width 112 height 19
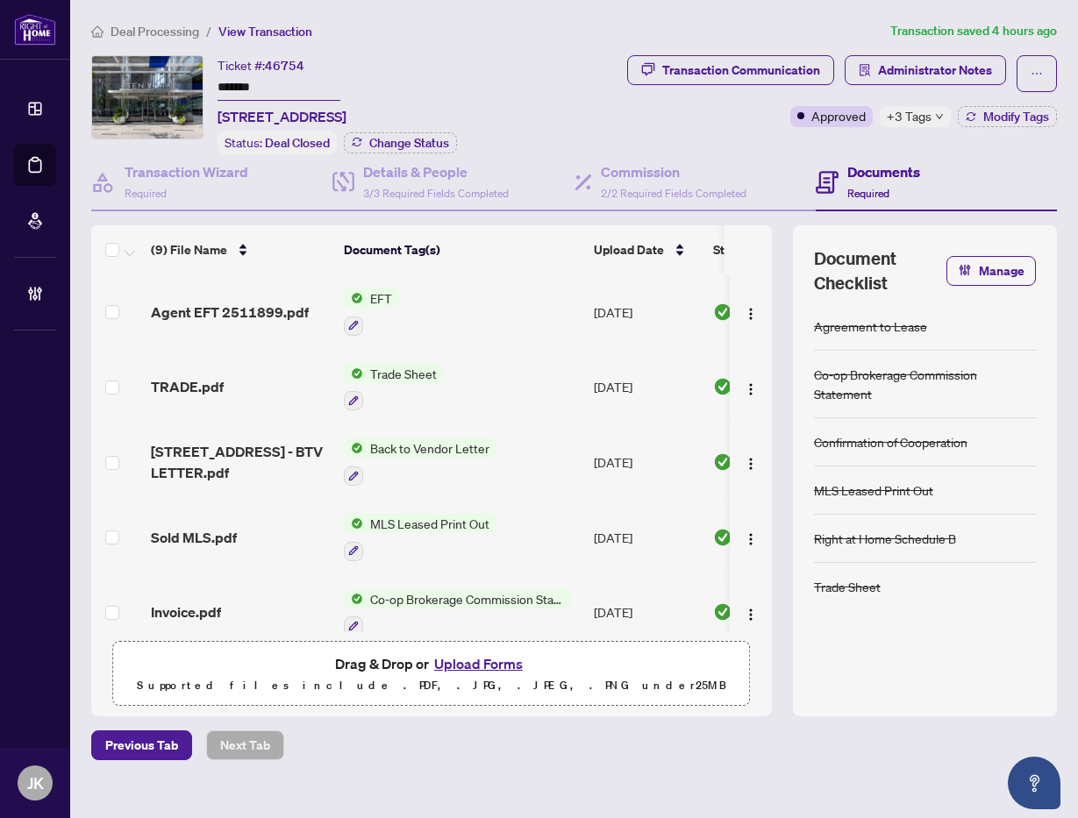
click at [915, 119] on span "+3 Tags" at bounding box center [909, 116] width 45 height 20
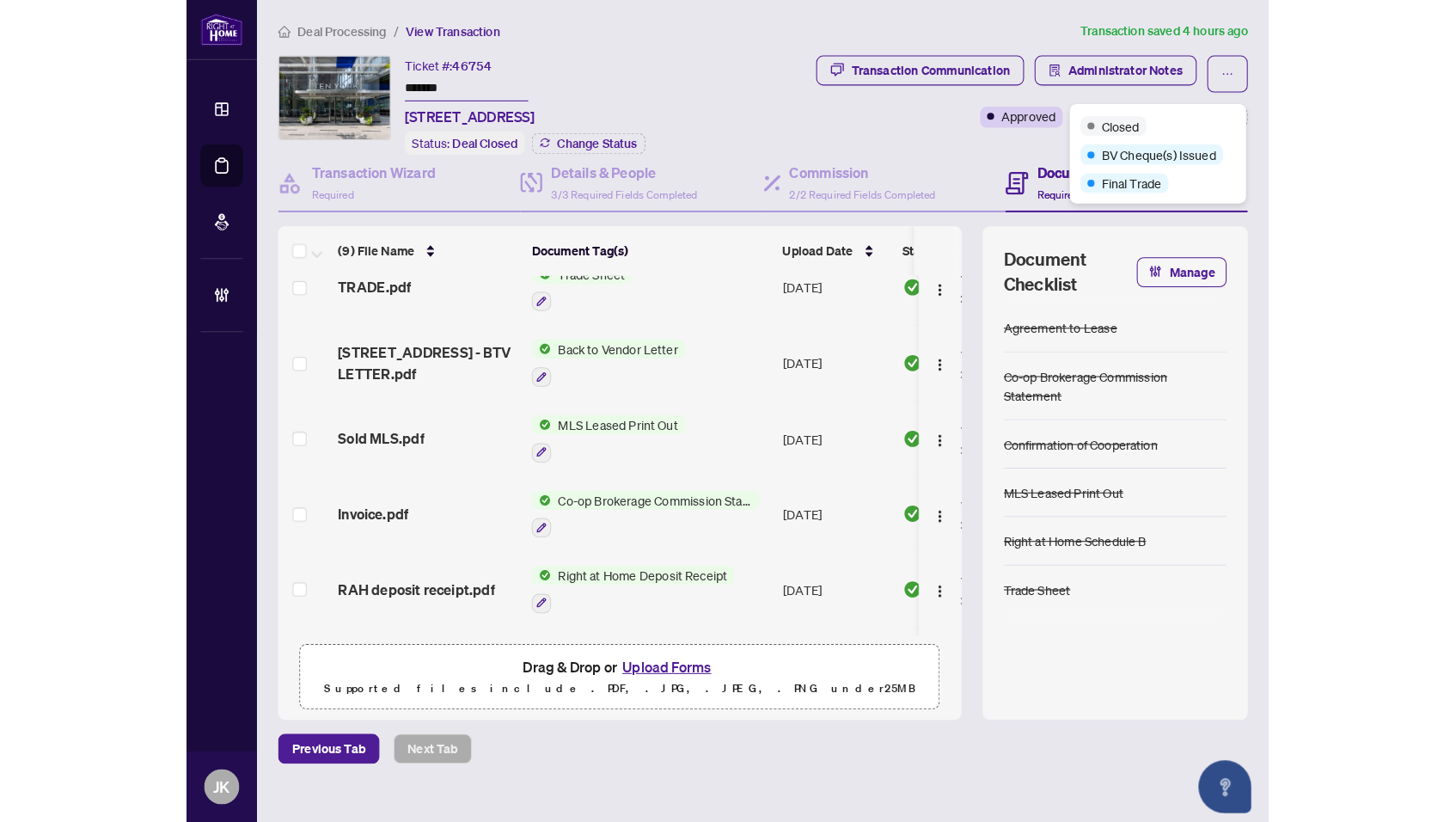
scroll to position [102, 0]
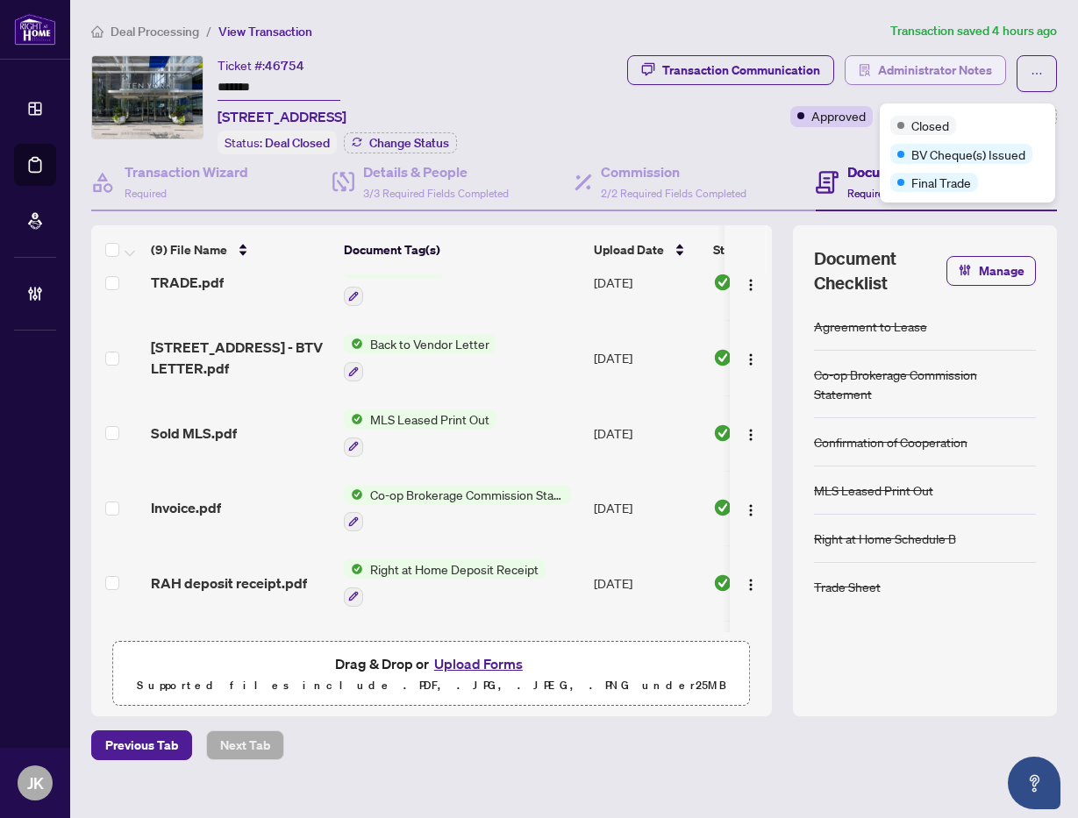
click at [934, 69] on span "Administrator Notes" at bounding box center [935, 70] width 114 height 28
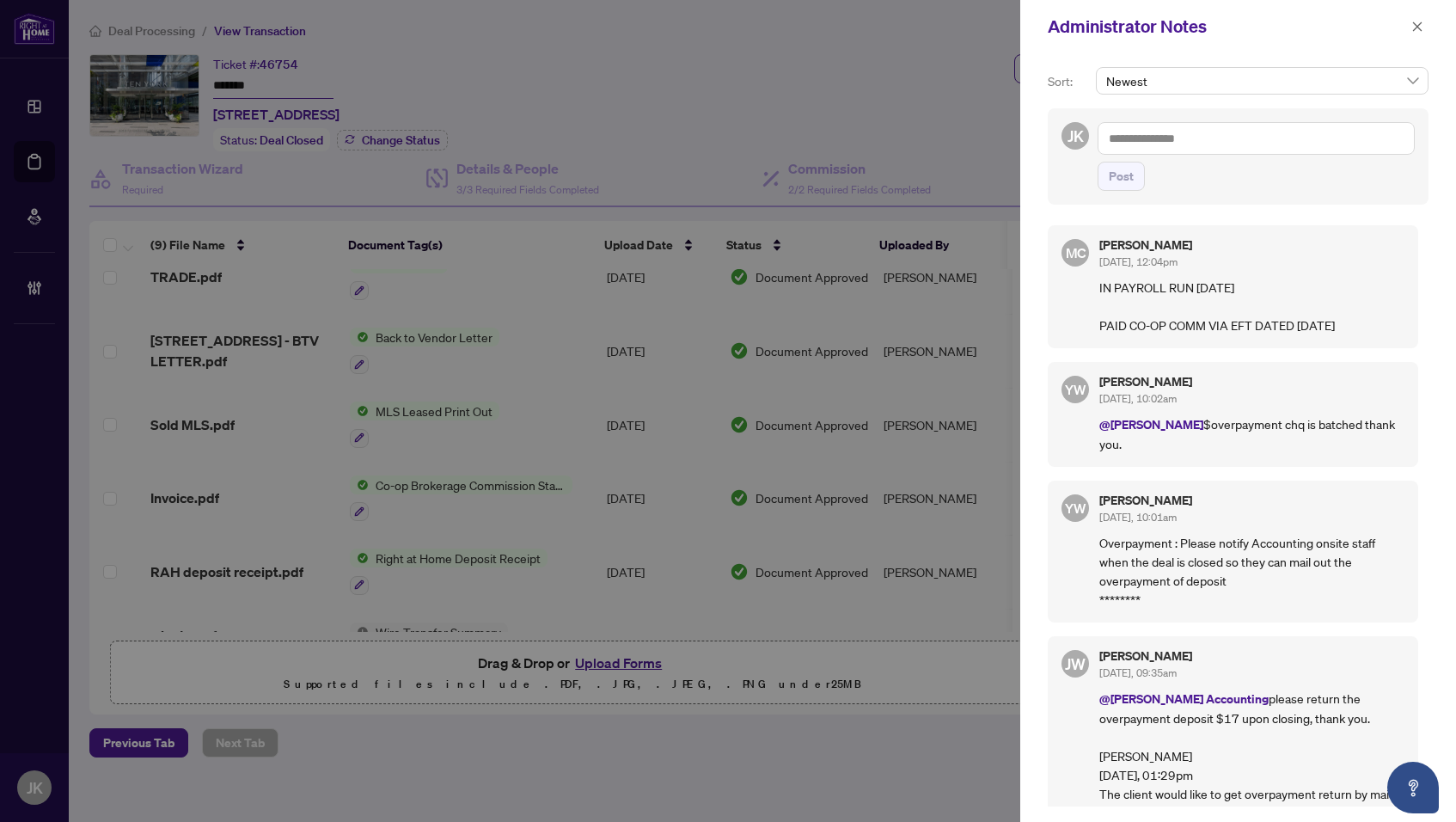
click at [428, 717] on div at bounding box center [728, 411] width 1456 height 822
click at [1417, 18] on span "button" at bounding box center [1418, 26] width 12 height 27
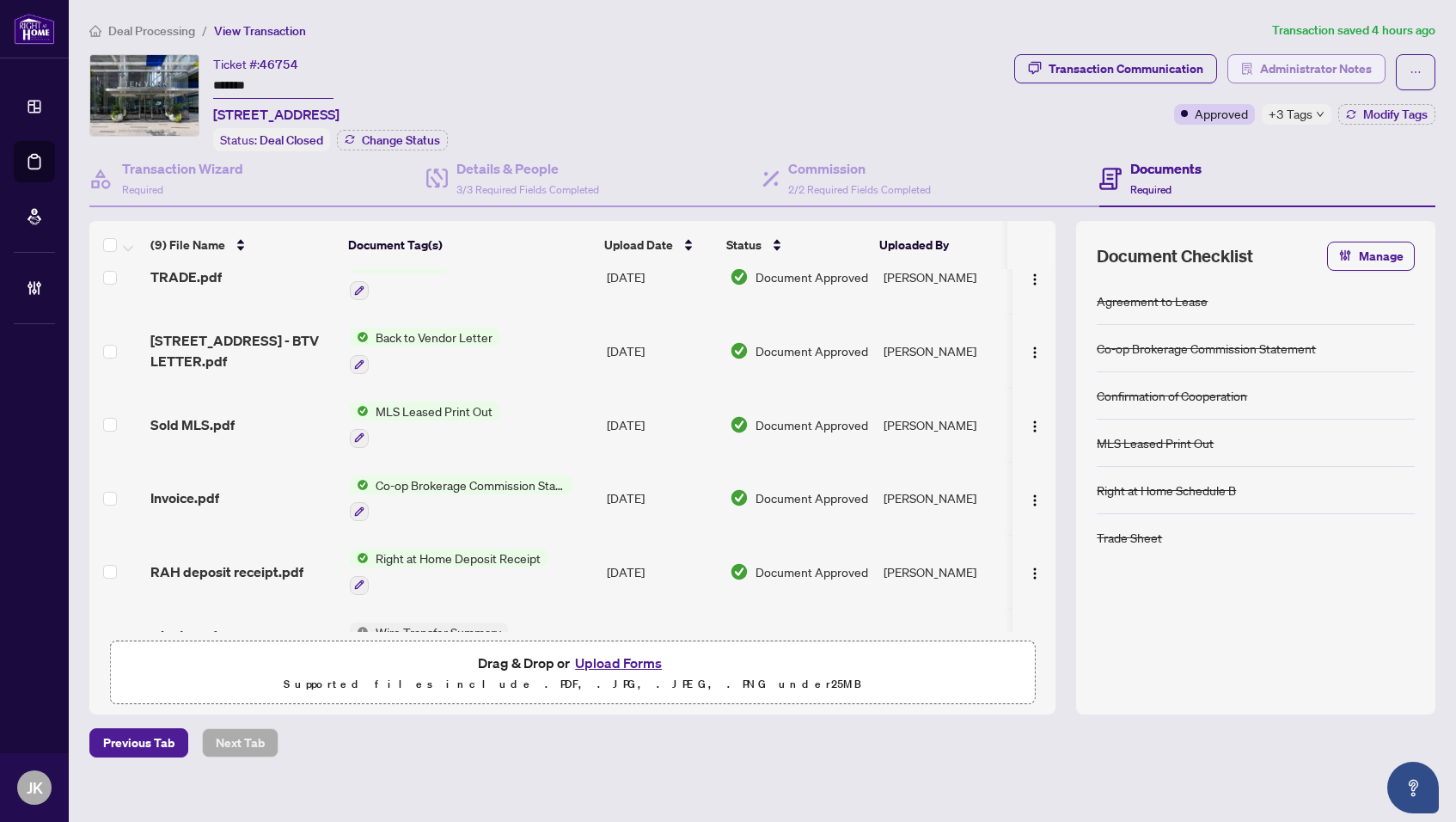
click at [1305, 72] on span "Administrator Notes" at bounding box center [1317, 69] width 112 height 27
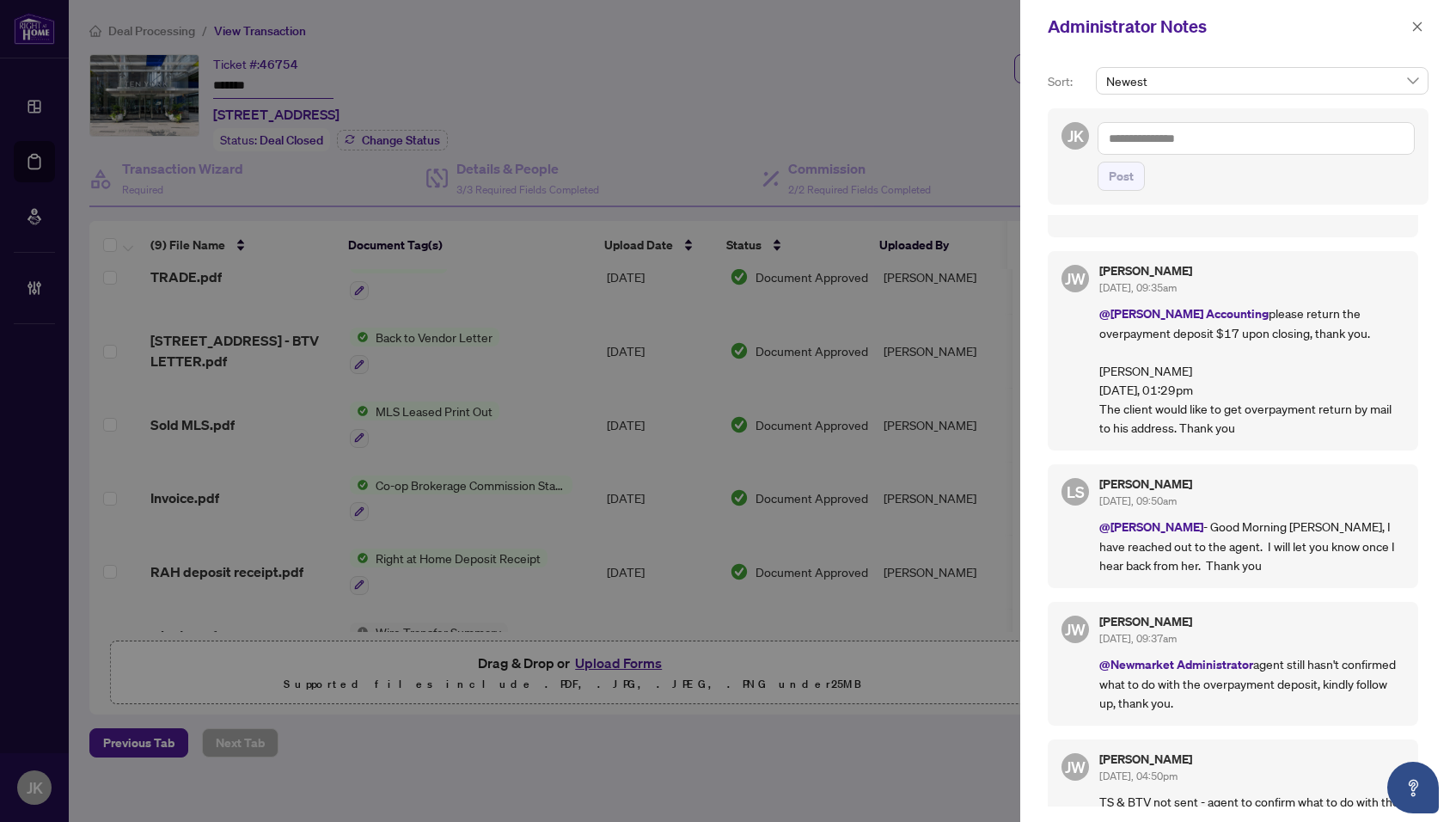
scroll to position [397, 0]
